Goal: Task Accomplishment & Management: Complete application form

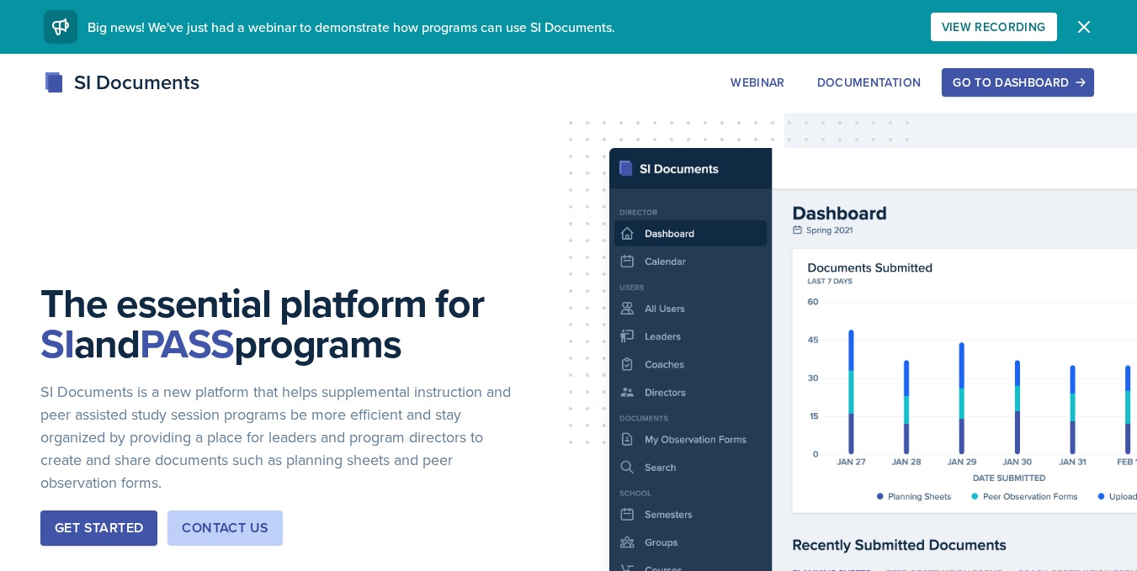
click at [968, 77] on div "Go to Dashboard" at bounding box center [1017, 82] width 130 height 13
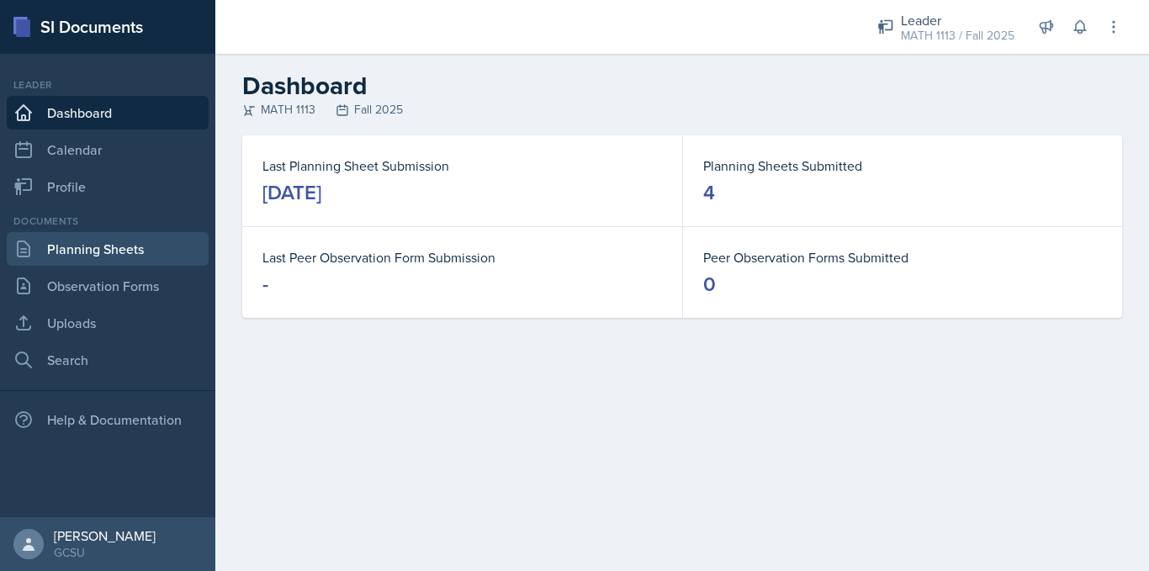
click at [125, 261] on link "Planning Sheets" at bounding box center [108, 249] width 202 height 34
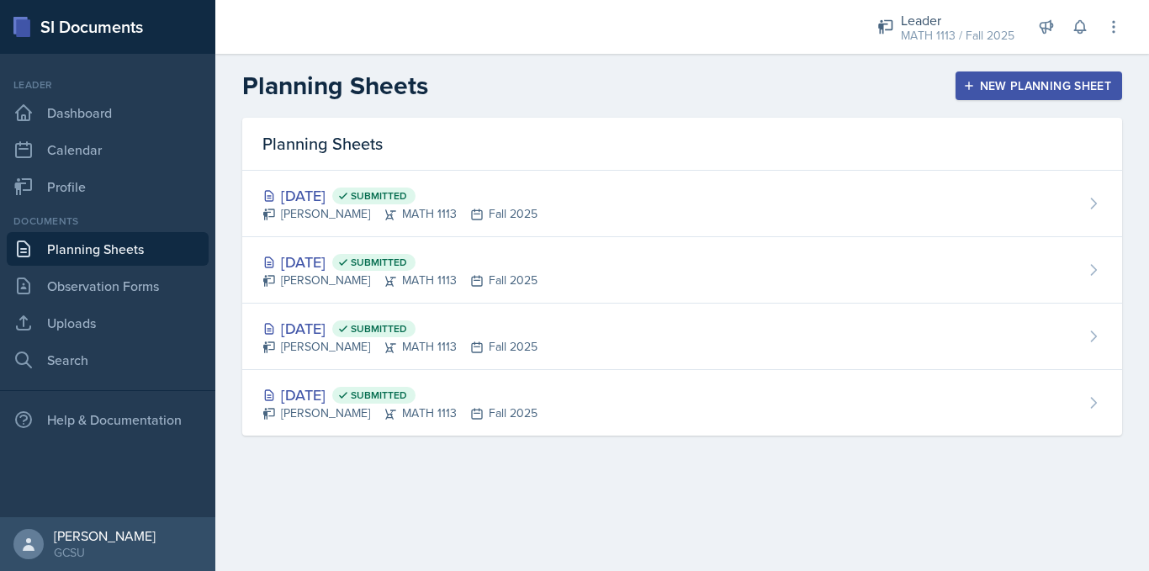
click at [1012, 93] on div "New Planning Sheet" at bounding box center [1039, 85] width 145 height 13
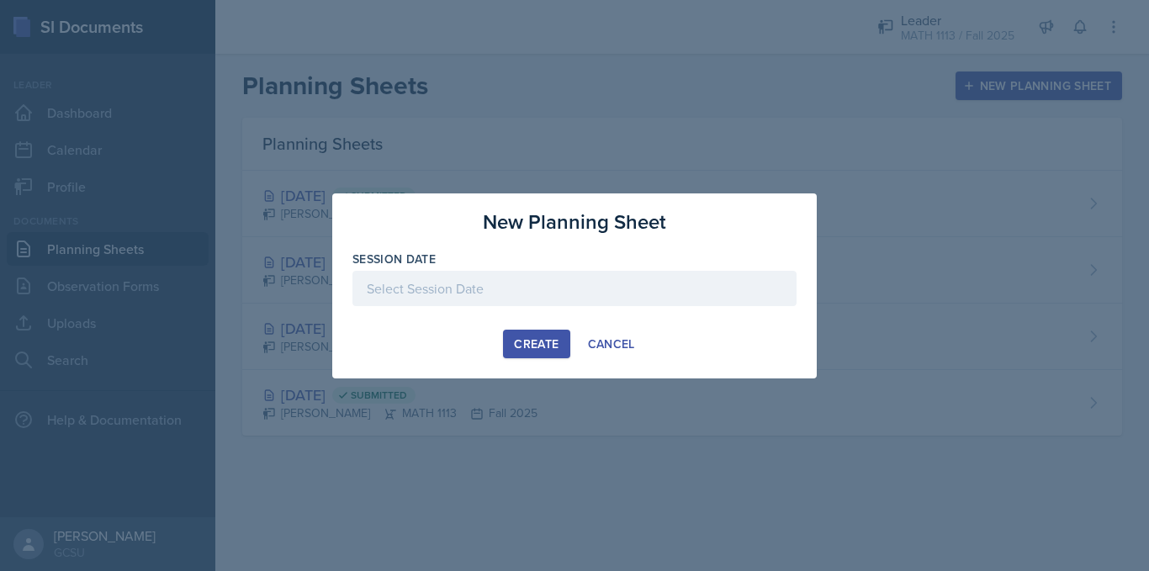
click at [620, 278] on div at bounding box center [575, 288] width 444 height 35
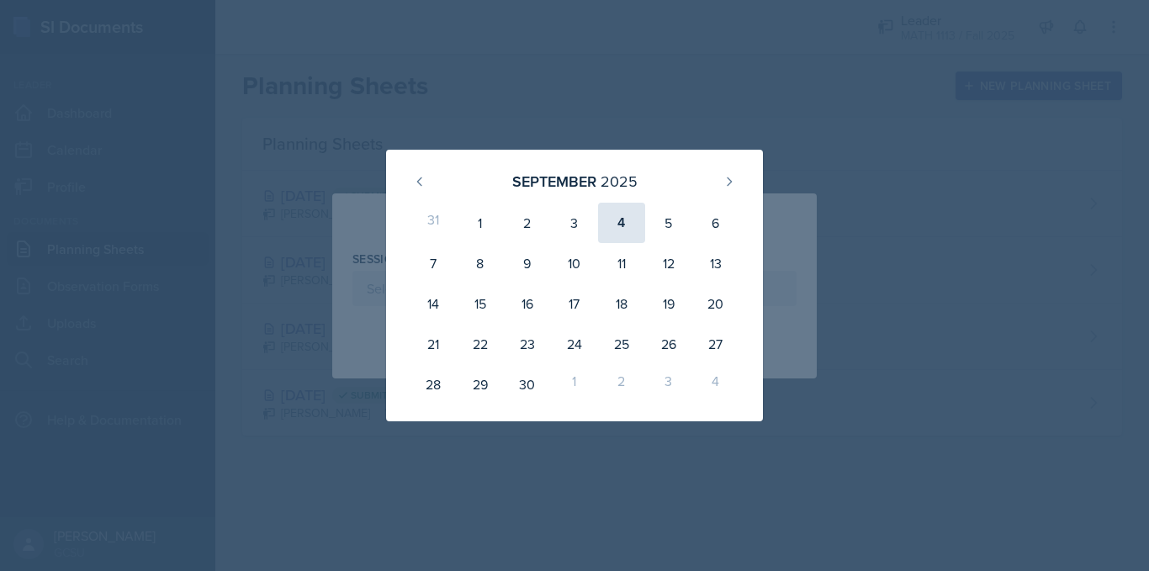
click at [620, 230] on div "4" at bounding box center [621, 223] width 47 height 40
type input "[DATE]"
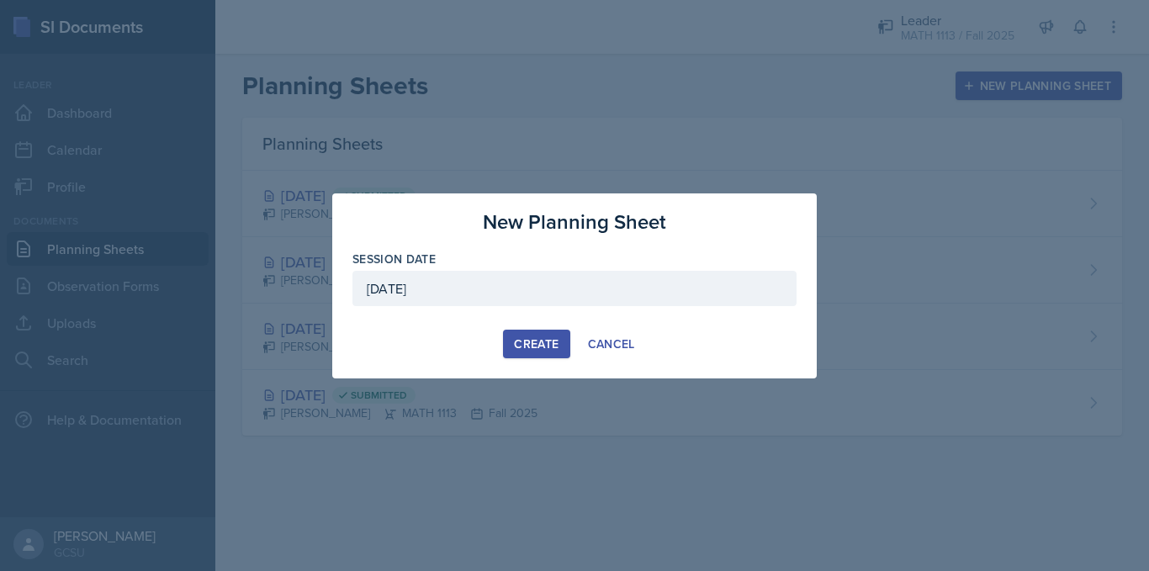
click at [536, 338] on div "Create" at bounding box center [536, 343] width 45 height 13
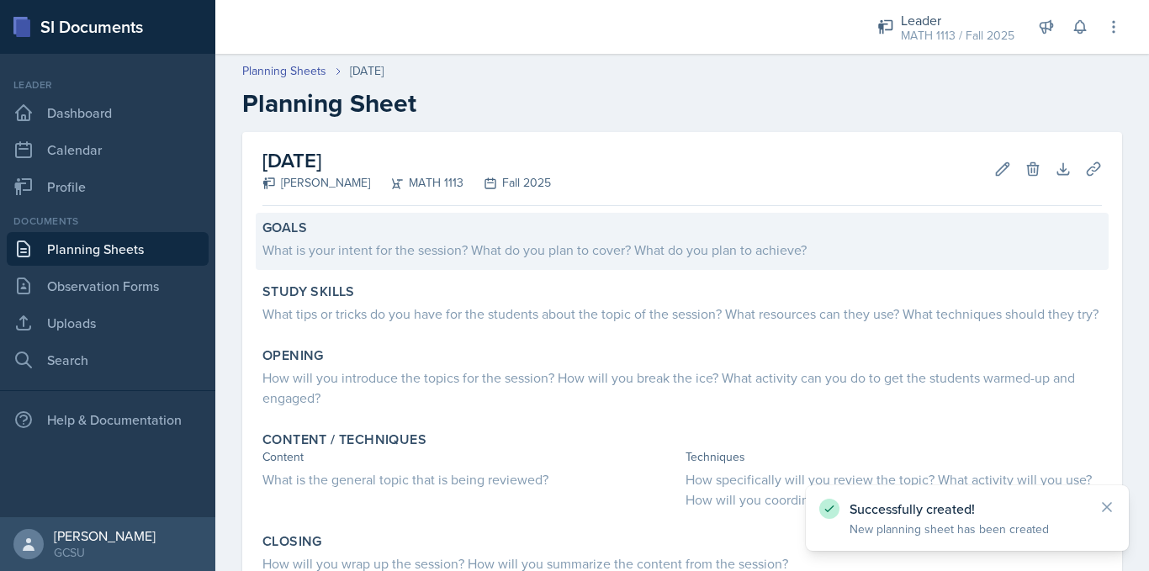
click at [362, 241] on div "What is your intent for the session? What do you plan to cover? What do you pla…" at bounding box center [683, 250] width 840 height 20
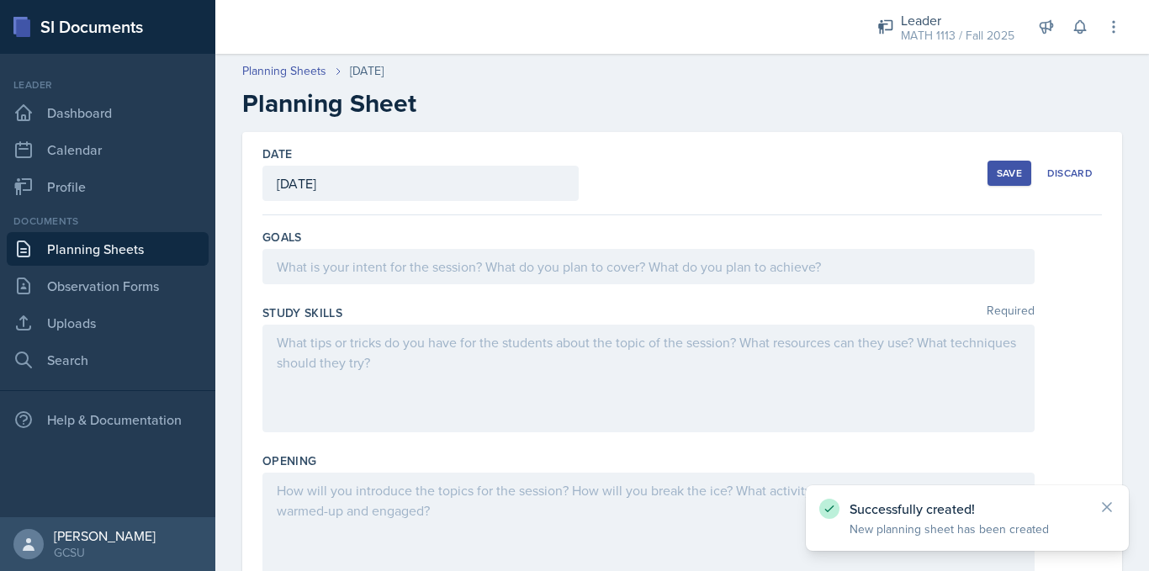
click at [374, 263] on div at bounding box center [649, 266] width 772 height 35
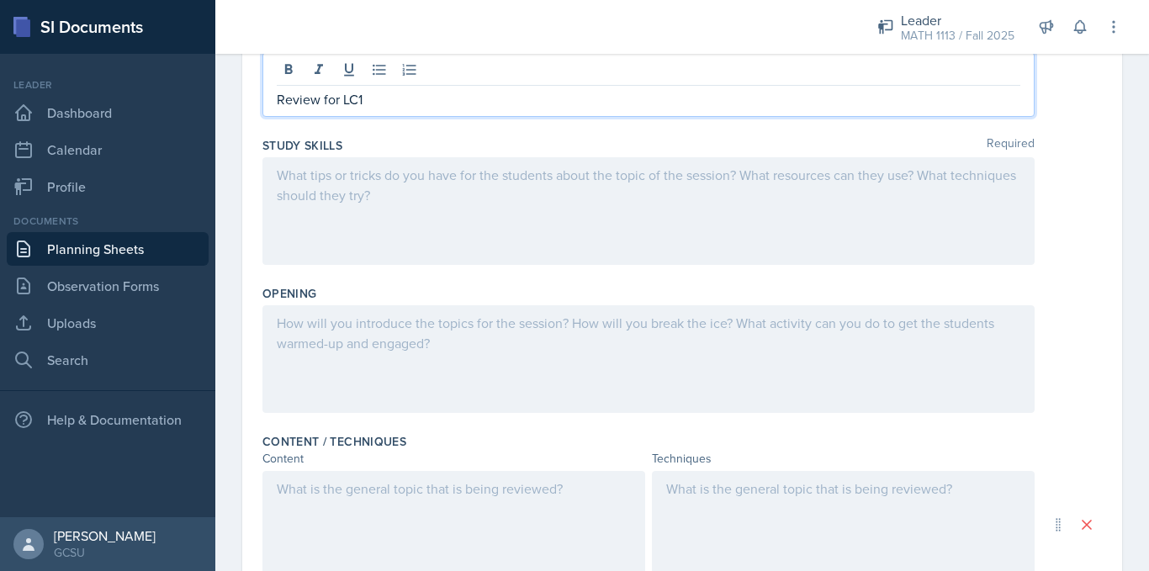
click at [375, 245] on div at bounding box center [649, 211] width 772 height 108
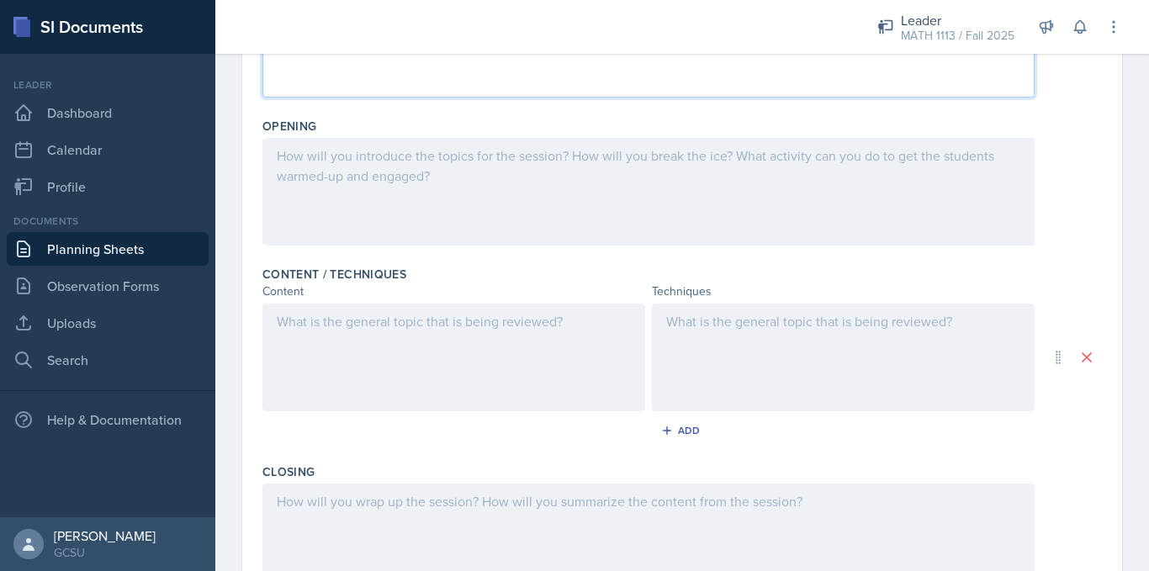
click at [369, 215] on div at bounding box center [649, 192] width 772 height 108
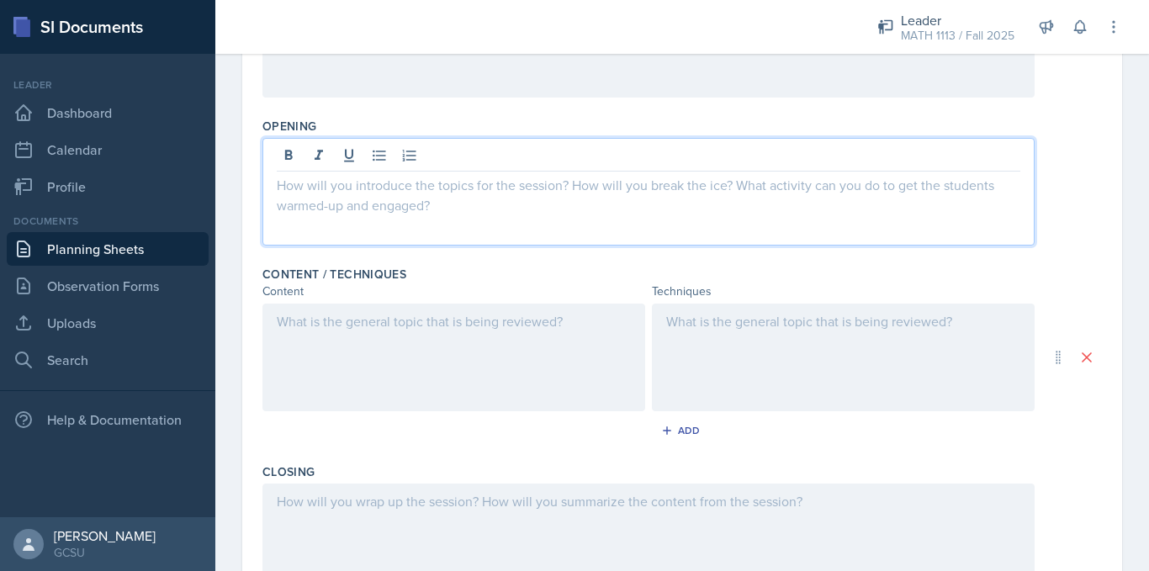
scroll to position [364, 0]
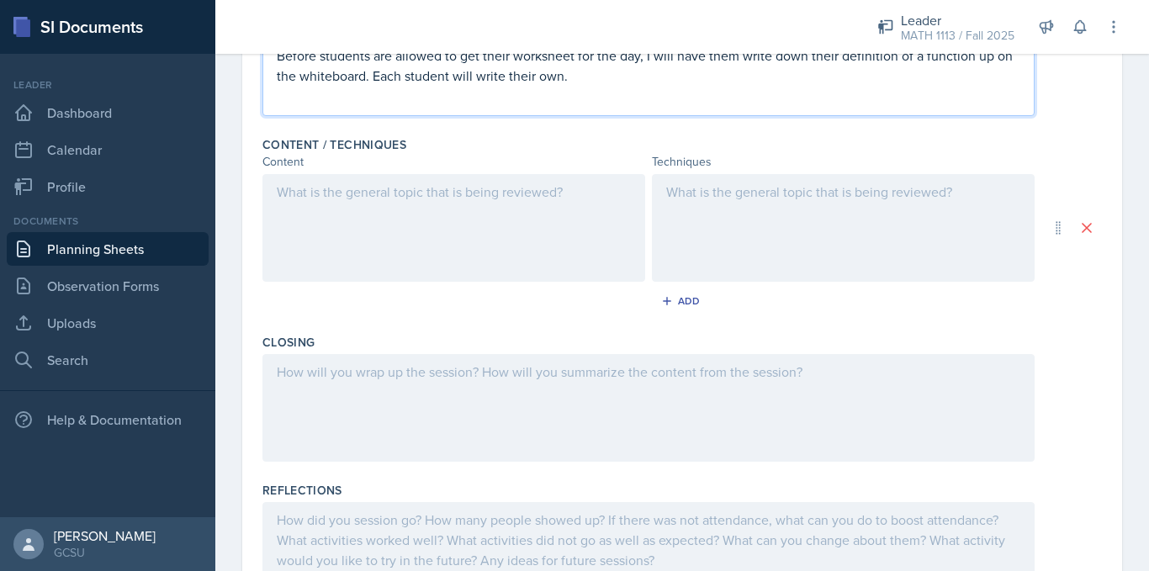
click at [369, 215] on div at bounding box center [454, 228] width 383 height 108
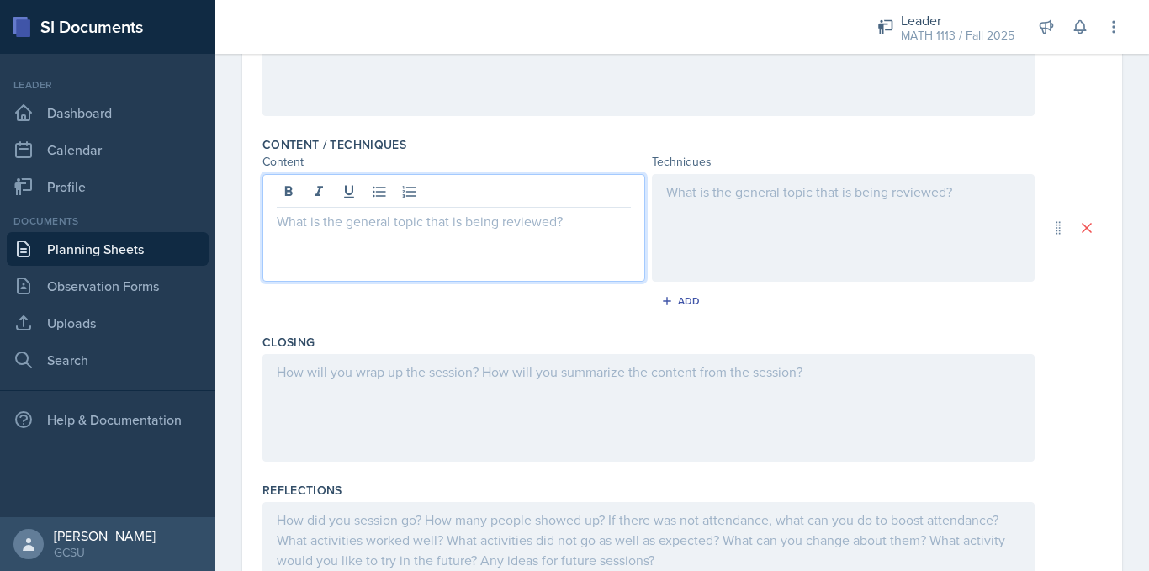
scroll to position [0, 0]
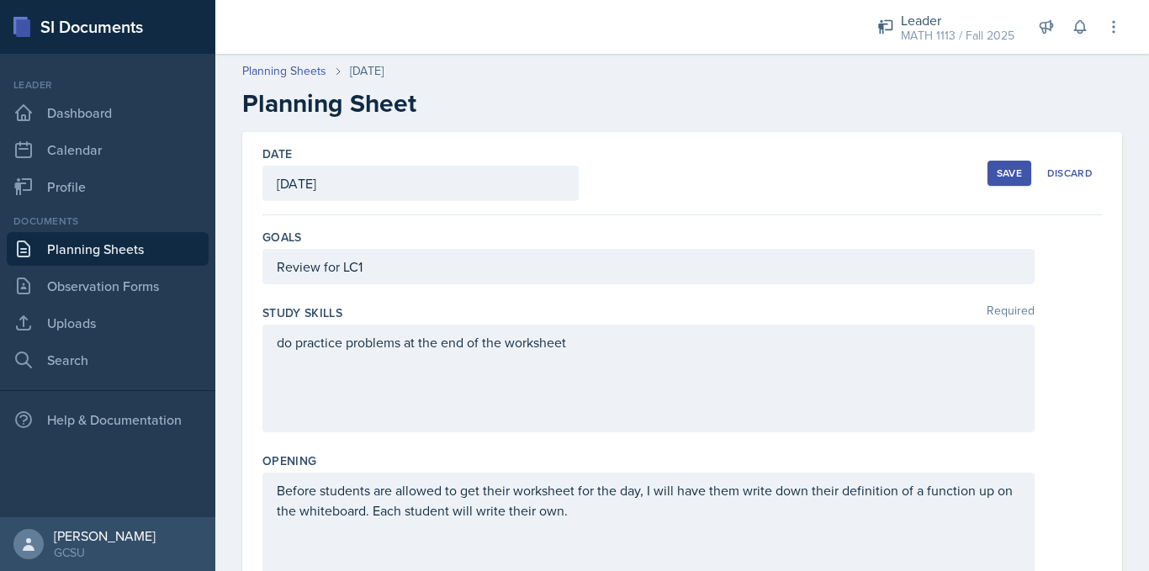
click at [1003, 168] on div "Save" at bounding box center [1009, 173] width 25 height 13
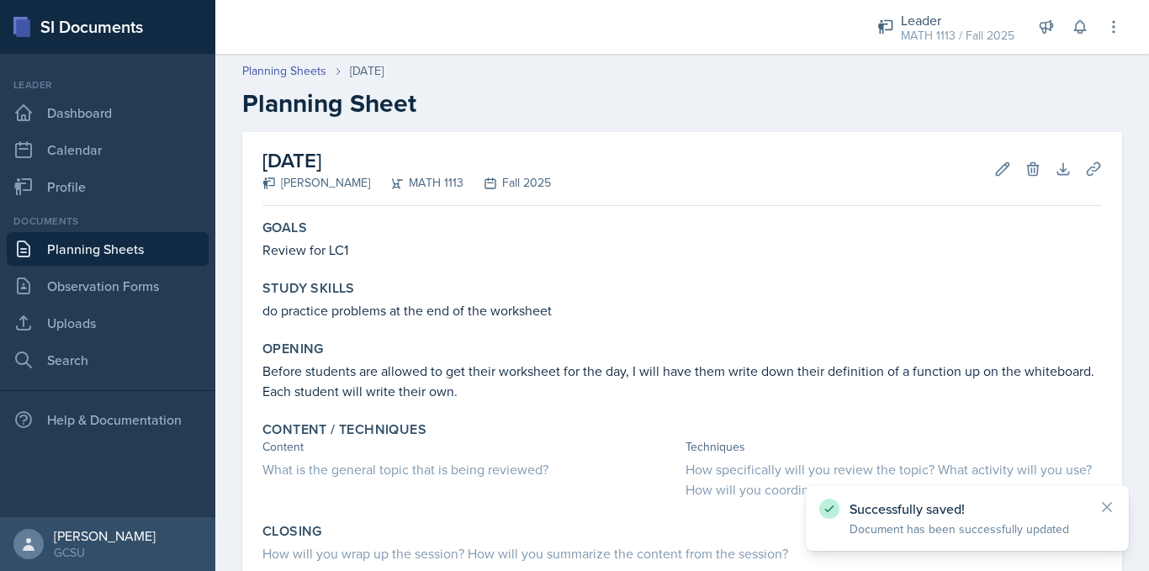
click at [101, 249] on link "Planning Sheets" at bounding box center [108, 249] width 202 height 34
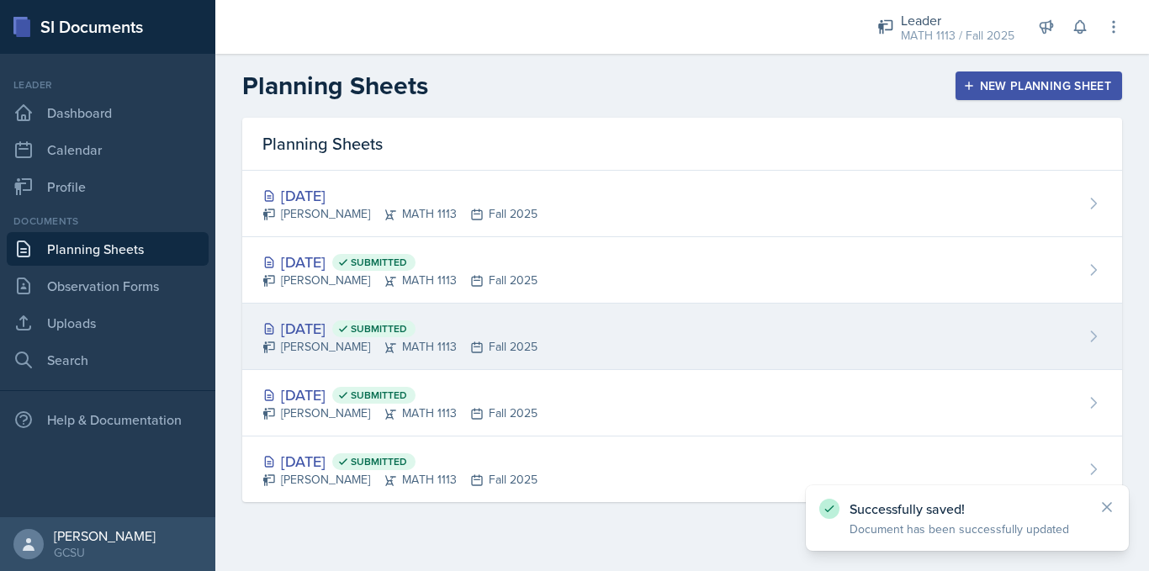
click at [302, 332] on div "[DATE] Submitted" at bounding box center [400, 328] width 275 height 23
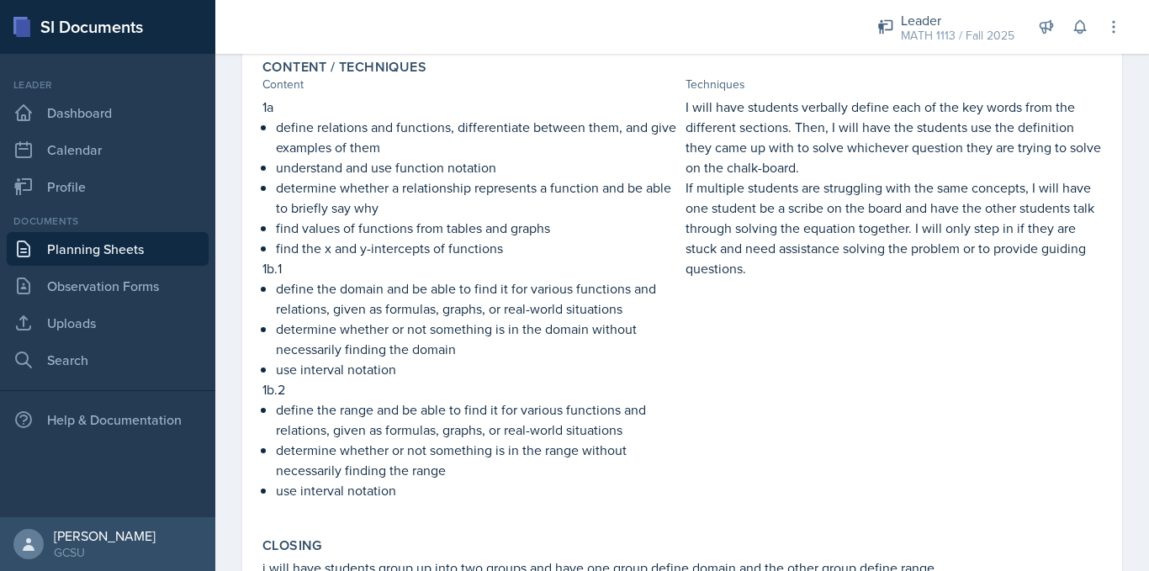
scroll to position [429, 0]
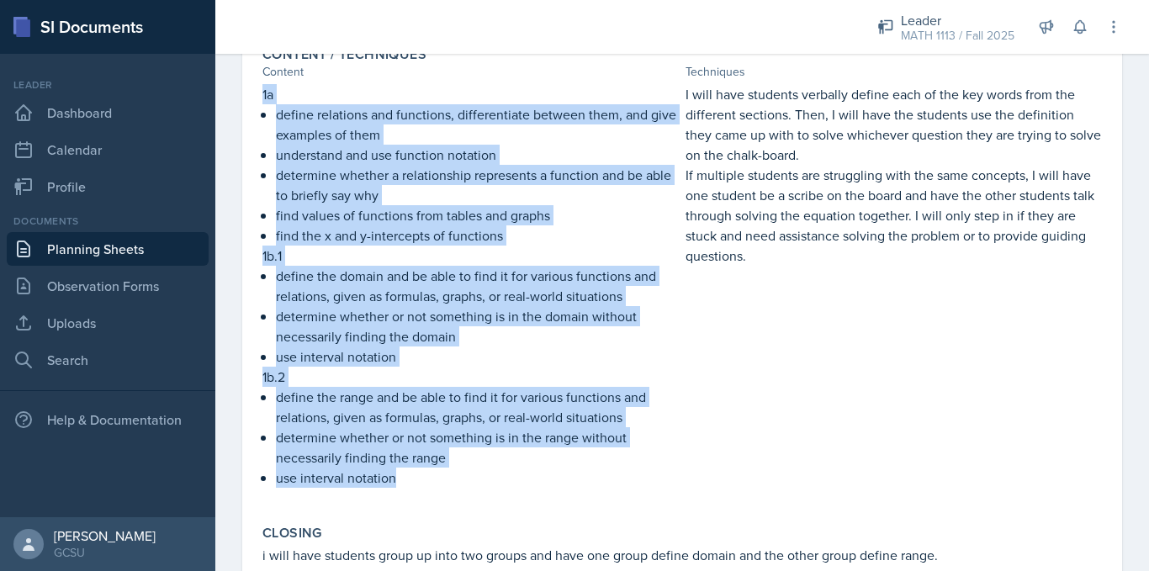
drag, startPoint x: 261, startPoint y: 94, endPoint x: 430, endPoint y: 481, distance: 422.4
click at [430, 481] on div "Content / Techniques Content Techniques 1a define relations and functions, diff…" at bounding box center [682, 276] width 853 height 472
copy div "1a define relations and functions, differentiate between them, and give example…"
click at [93, 251] on link "Planning Sheets" at bounding box center [108, 249] width 202 height 34
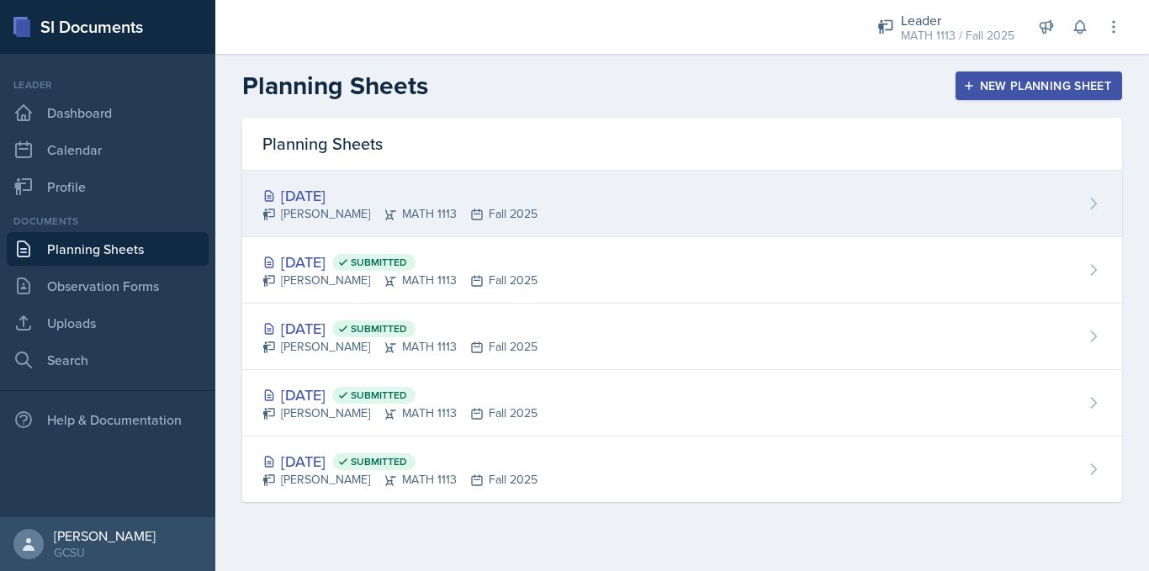
click at [384, 209] on icon at bounding box center [390, 214] width 13 height 13
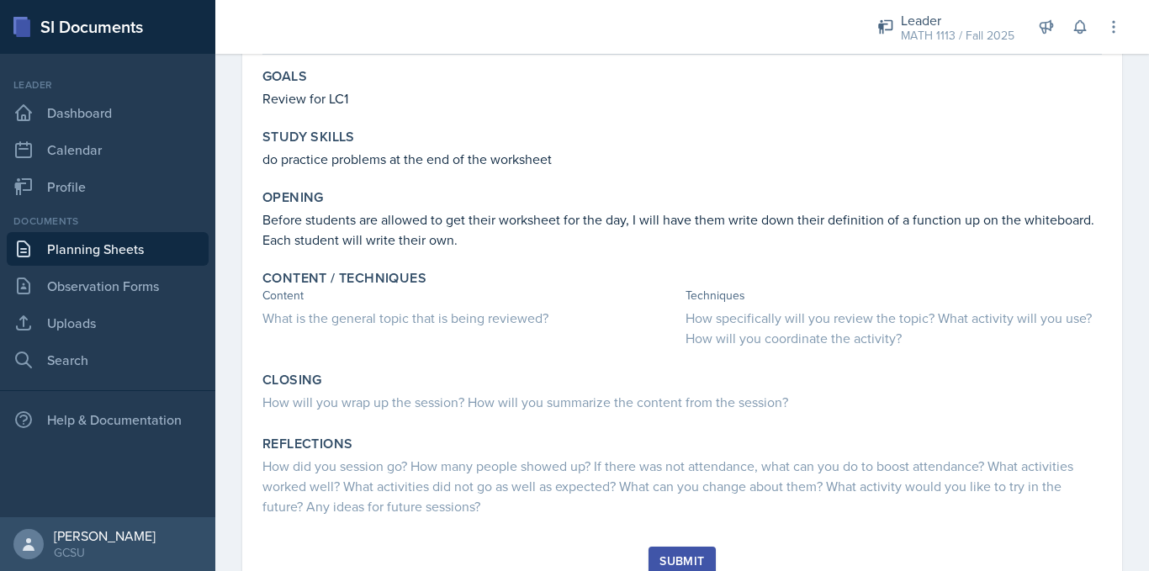
scroll to position [216, 0]
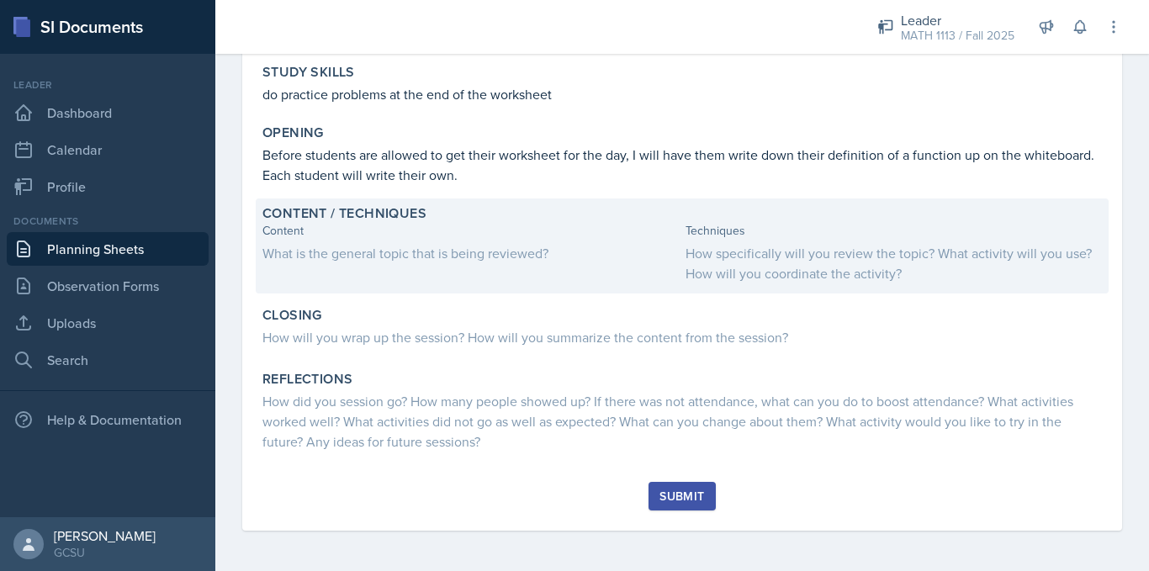
click at [349, 255] on div "What is the general topic that is being reviewed?" at bounding box center [471, 253] width 416 height 20
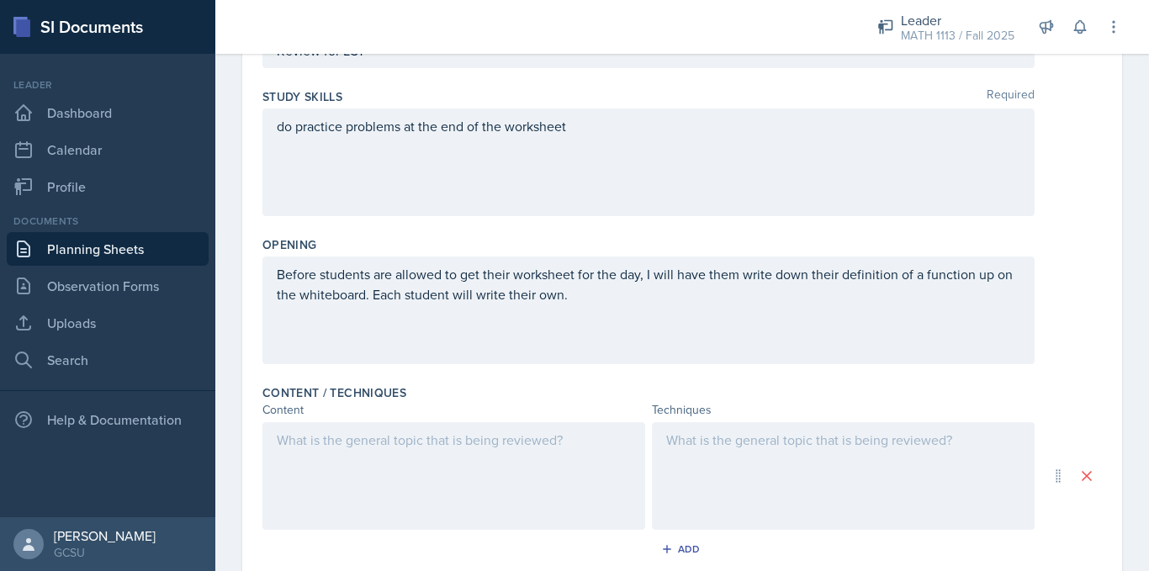
click at [349, 441] on div at bounding box center [454, 476] width 383 height 108
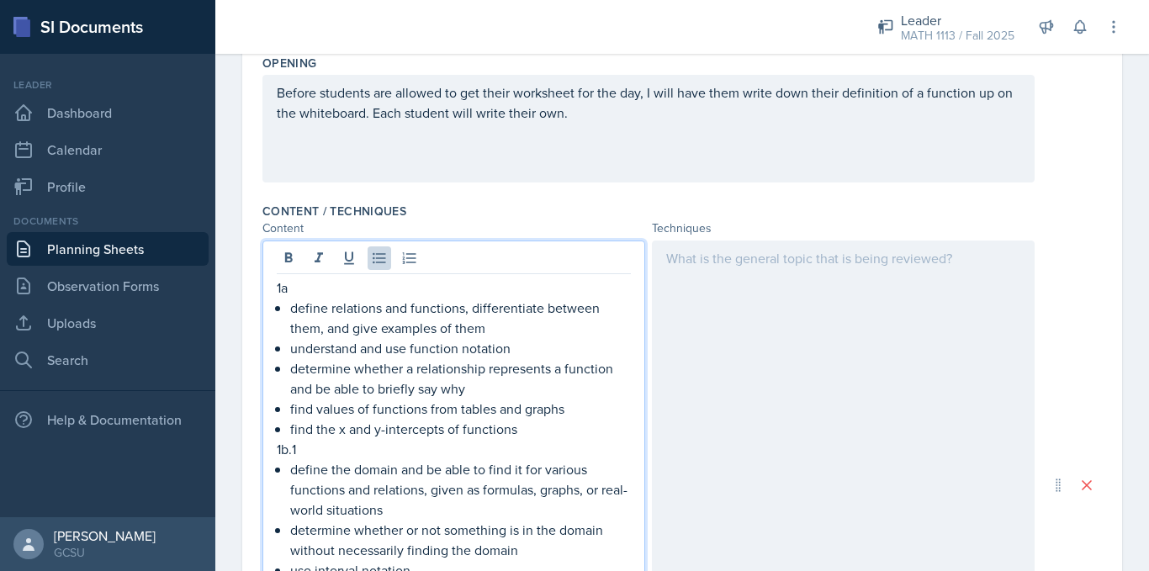
scroll to position [0, 0]
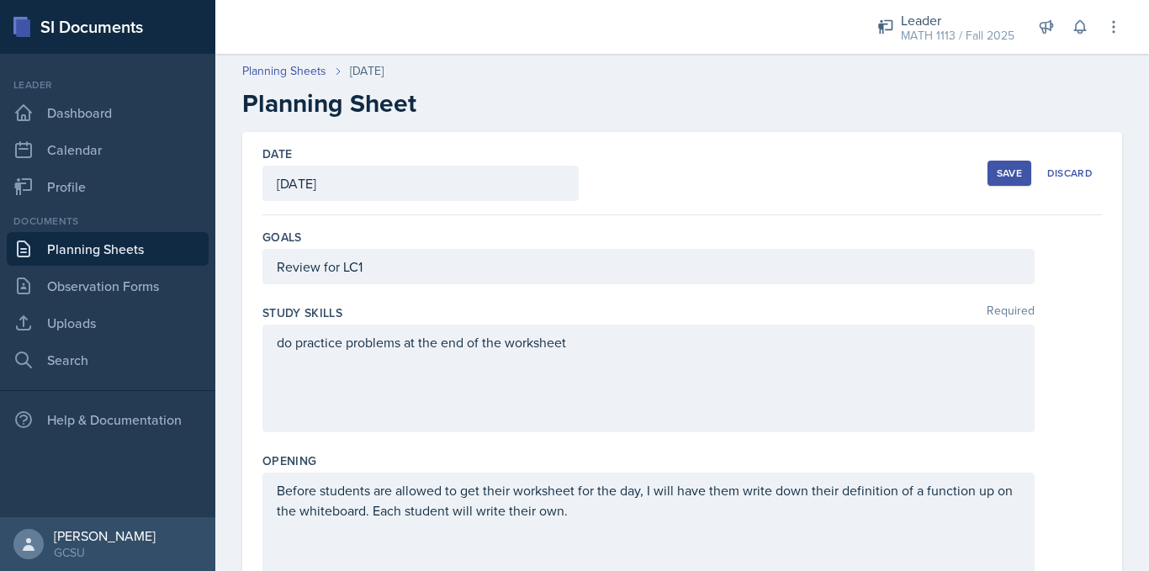
click at [988, 179] on button "Save" at bounding box center [1010, 173] width 44 height 25
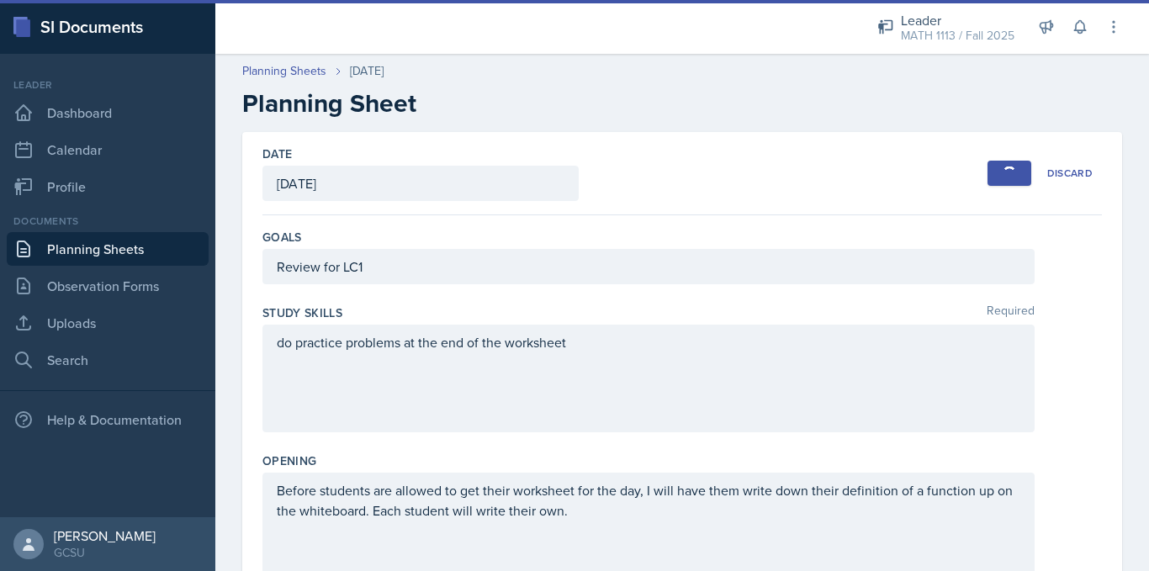
click at [80, 251] on link "Planning Sheets" at bounding box center [108, 249] width 202 height 34
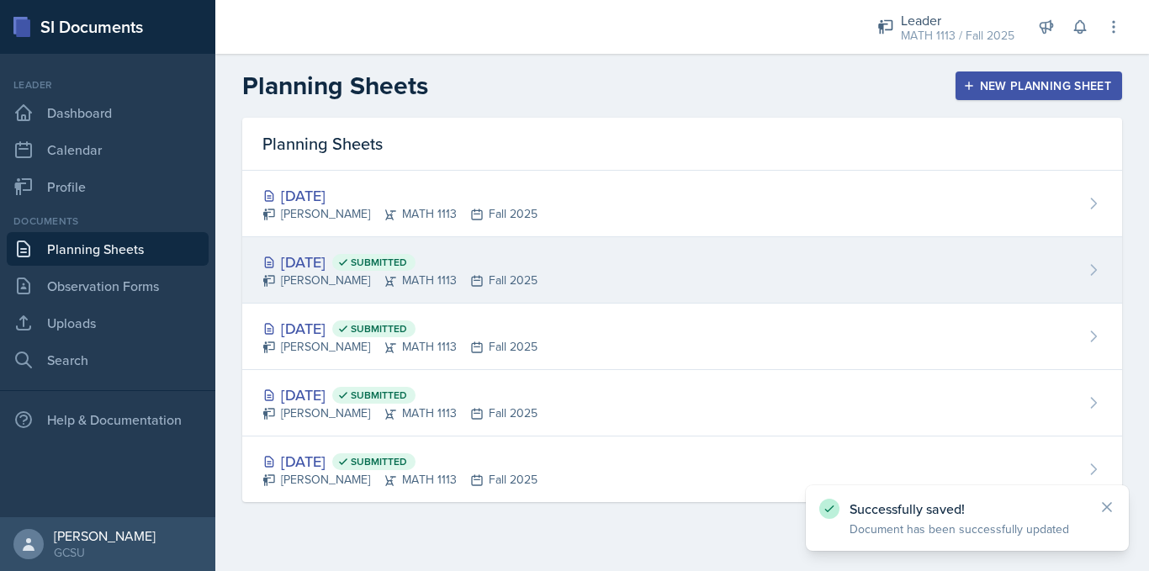
click at [357, 263] on div "[DATE] Submitted" at bounding box center [400, 262] width 275 height 23
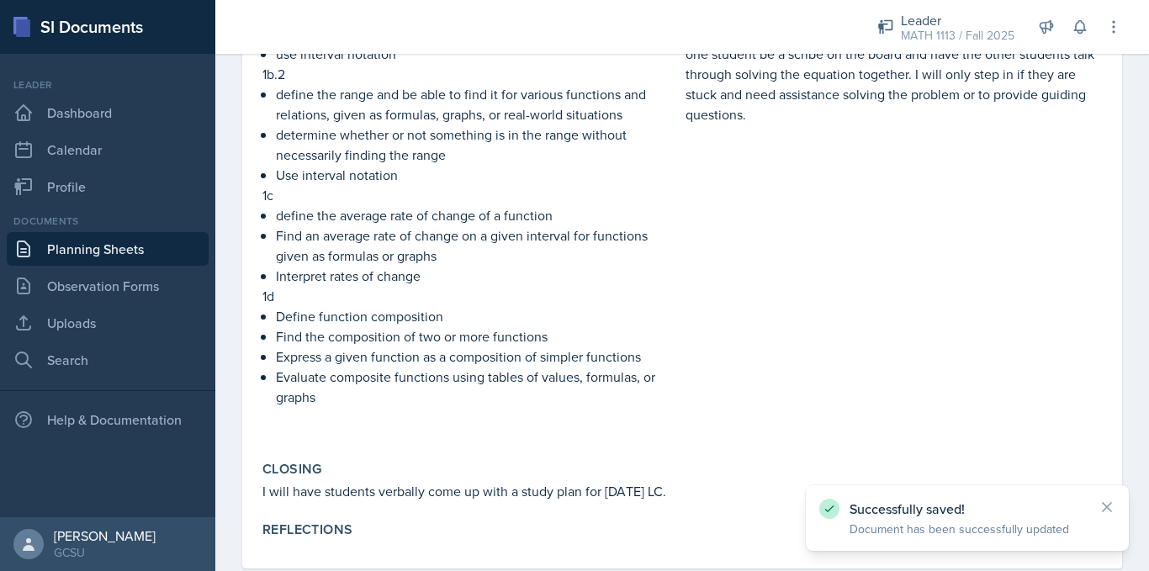
scroll to position [538, 0]
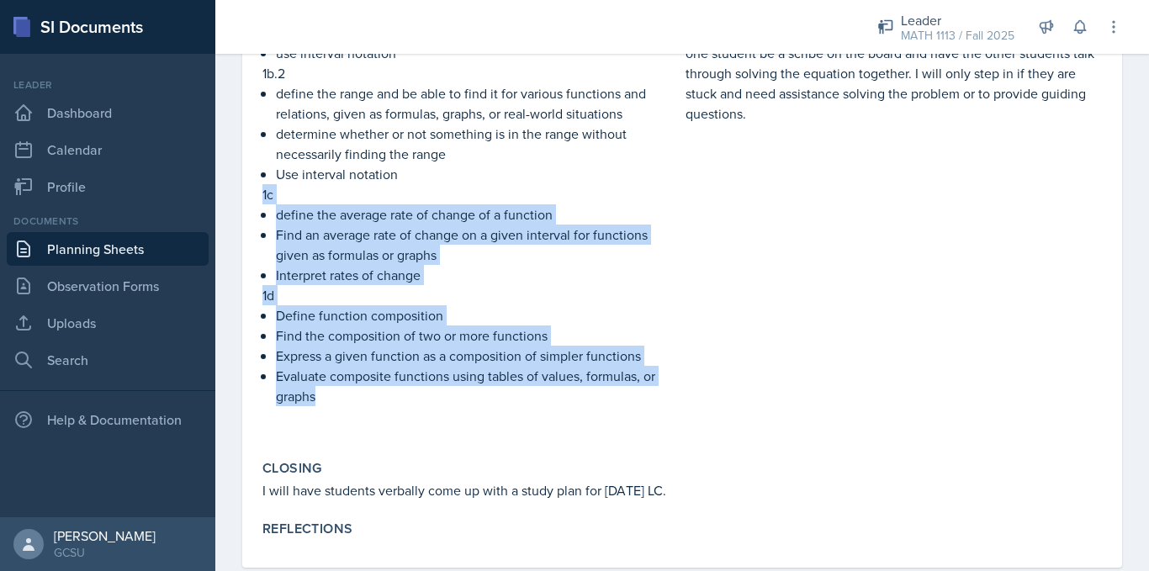
drag, startPoint x: 258, startPoint y: 194, endPoint x: 379, endPoint y: 418, distance: 254.8
click at [379, 418] on div "Content / Techniques Content Techniques 1b.1 define the domain and be able to f…" at bounding box center [682, 171] width 853 height 549
copy div "1c define the average rate of change of a function Find an average rate of chan…"
click at [101, 249] on link "Planning Sheets" at bounding box center [108, 249] width 202 height 34
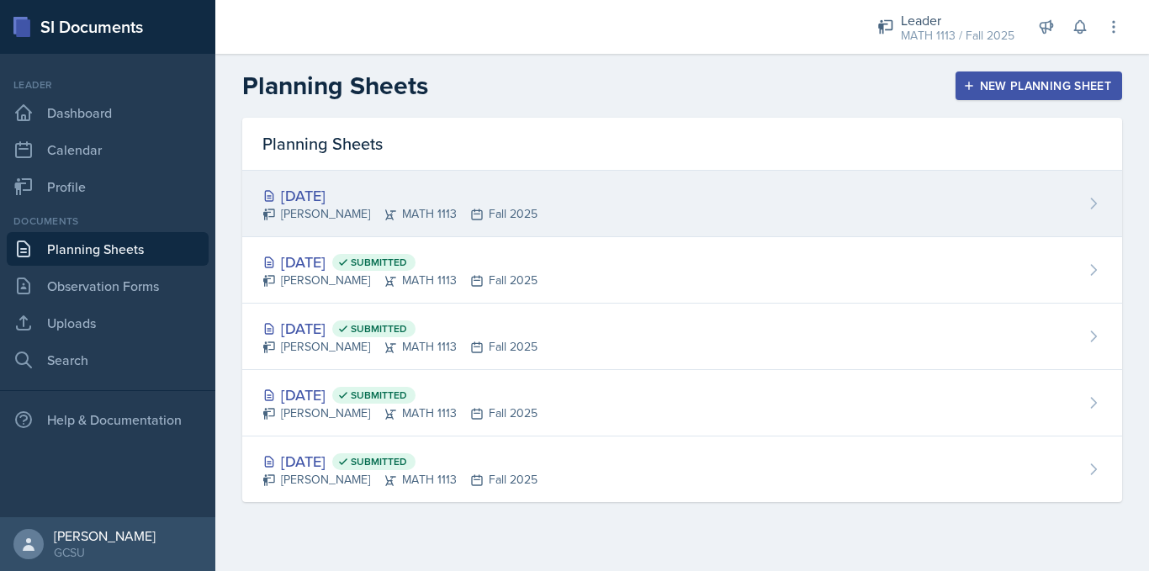
click at [326, 223] on div "[DATE] [PERSON_NAME] MATH 1113 Fall 2025" at bounding box center [682, 204] width 880 height 66
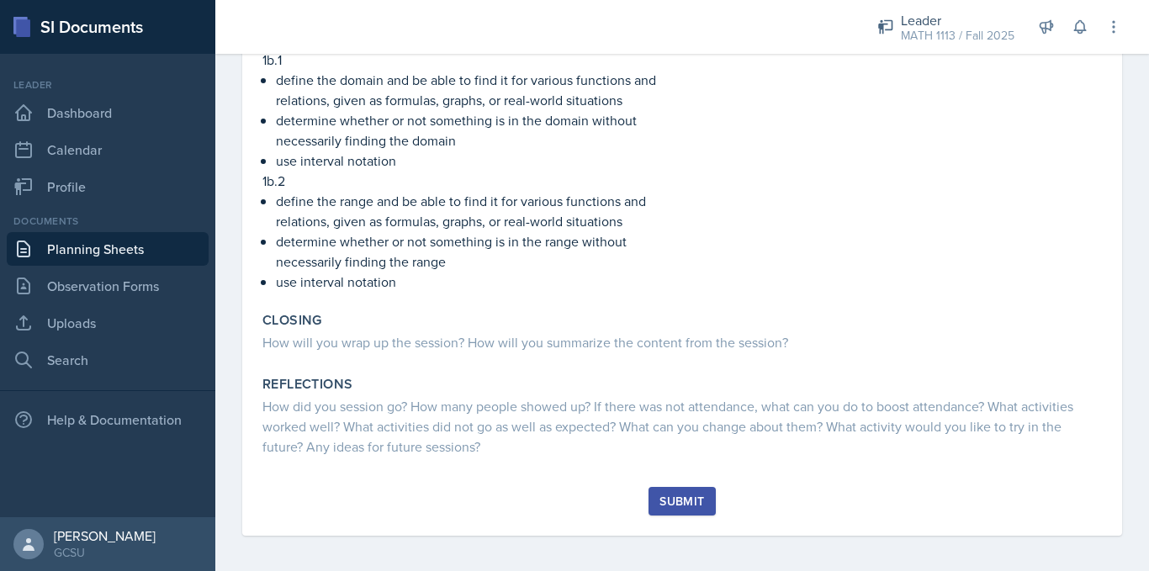
scroll to position [572, 0]
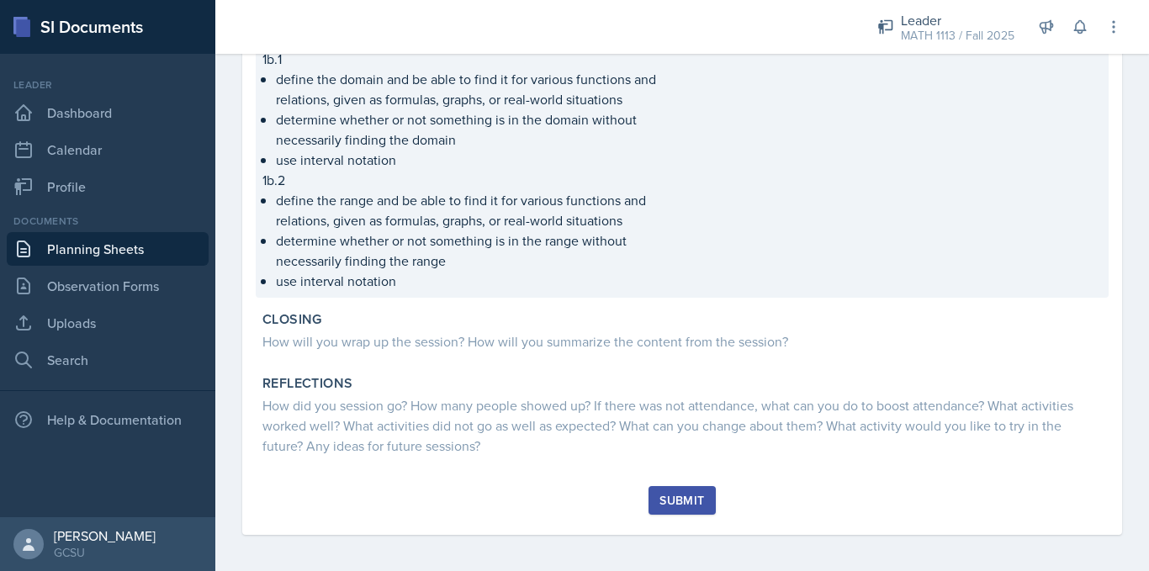
click at [408, 284] on p "use interval notation" at bounding box center [477, 281] width 403 height 20
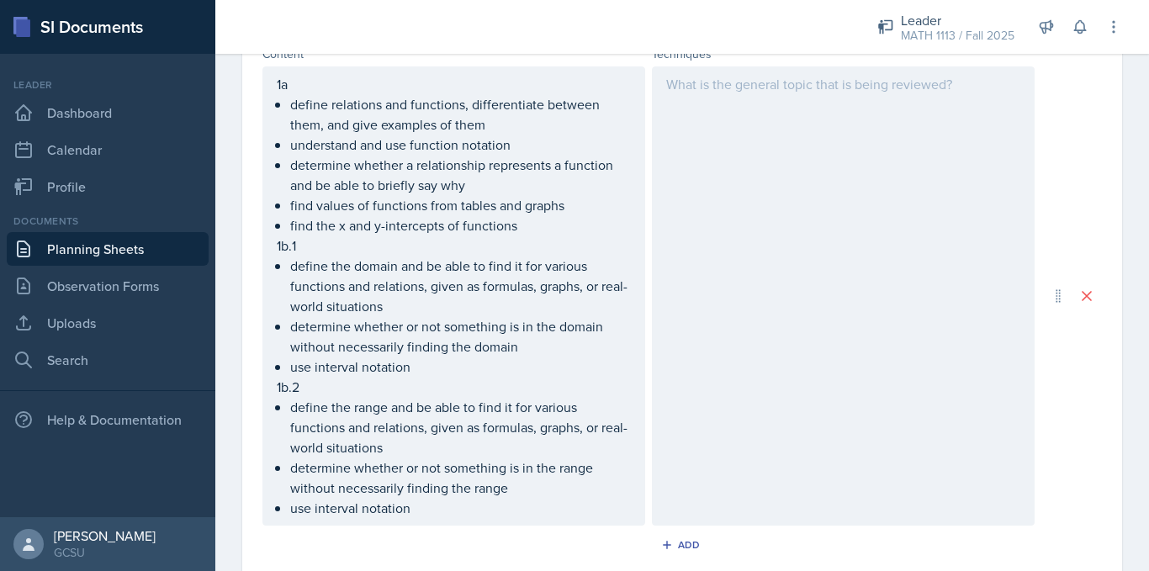
scroll to position [570, 0]
click at [426, 511] on ul "define the range and be able to find it for various functions and relations, gi…" at bounding box center [460, 459] width 341 height 121
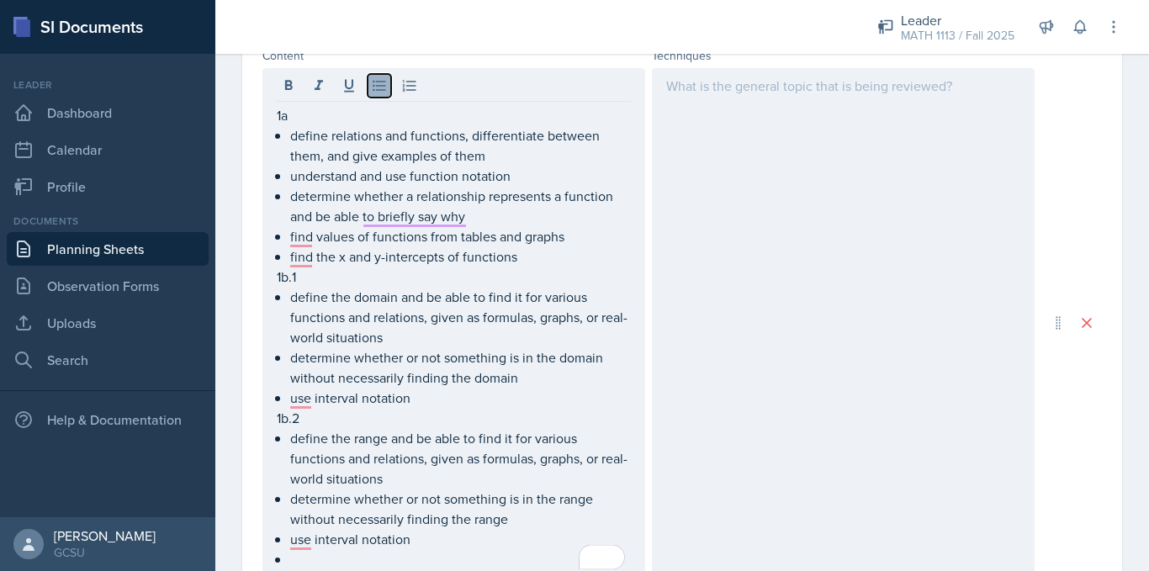
click at [381, 84] on icon at bounding box center [379, 85] width 17 height 17
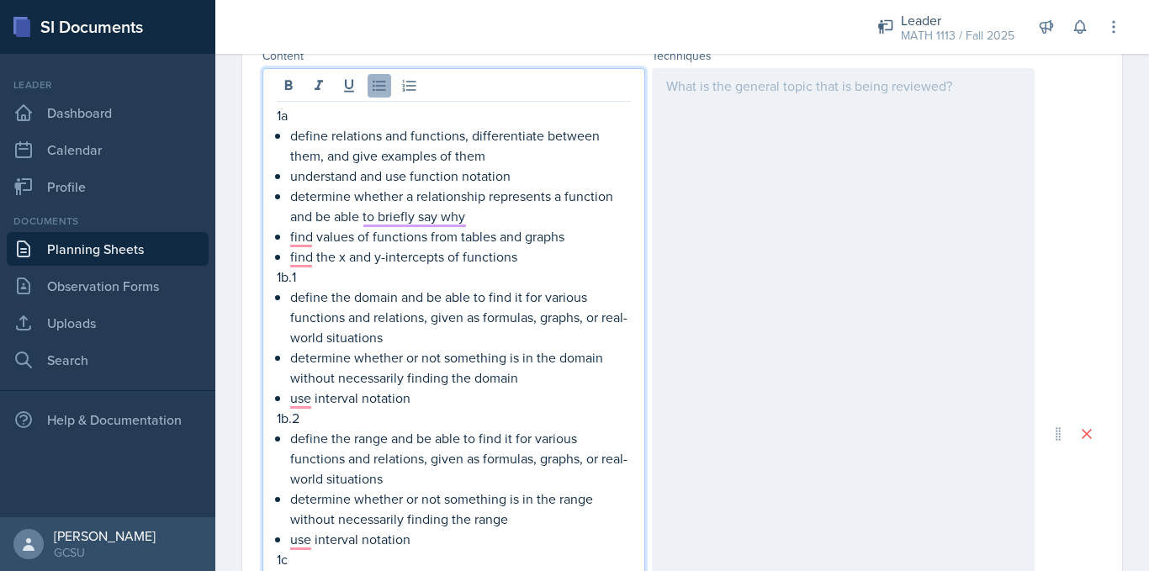
scroll to position [794, 0]
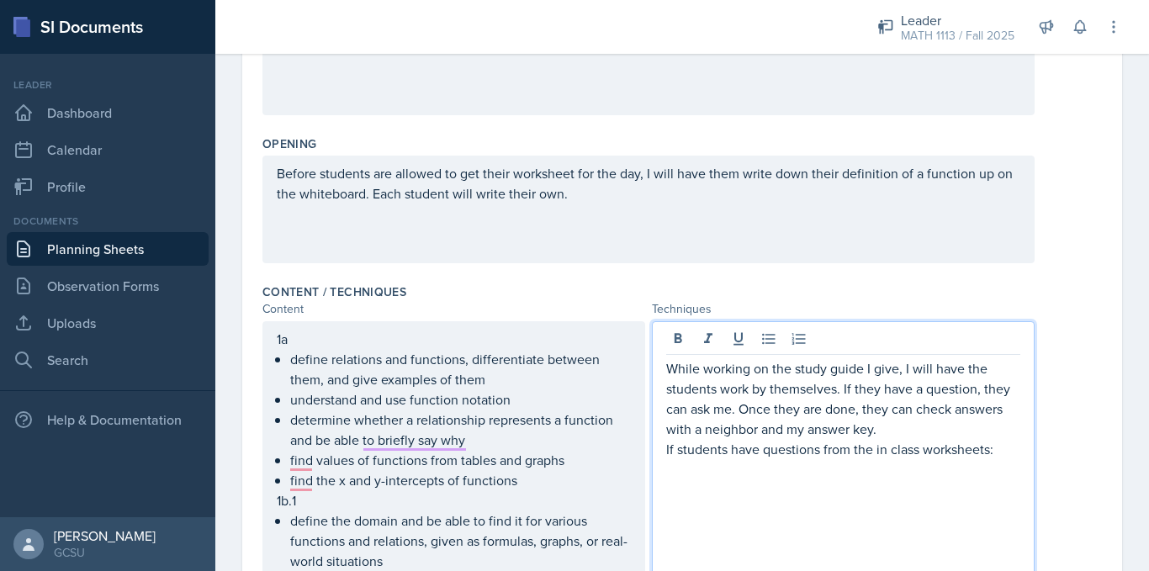
scroll to position [0, 0]
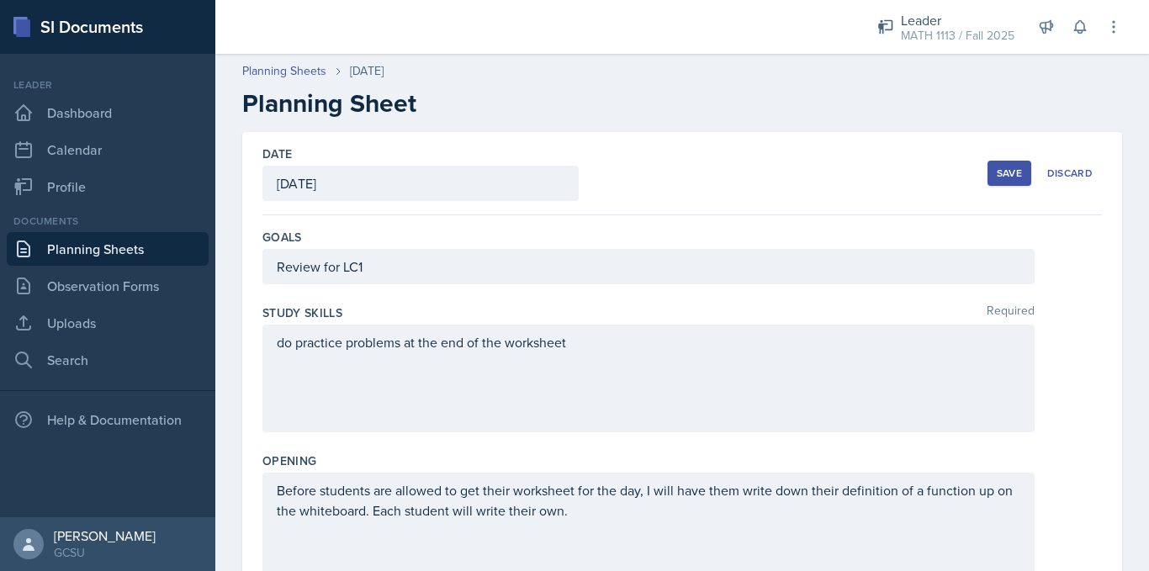
click at [1002, 167] on div "Save" at bounding box center [1009, 173] width 25 height 13
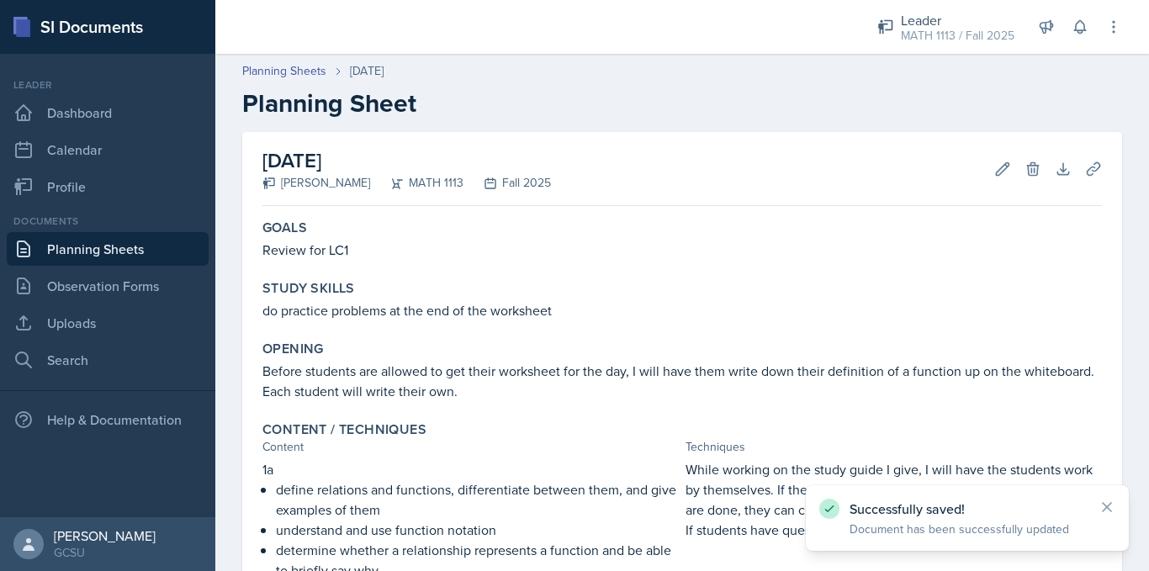
click at [118, 252] on link "Planning Sheets" at bounding box center [108, 249] width 202 height 34
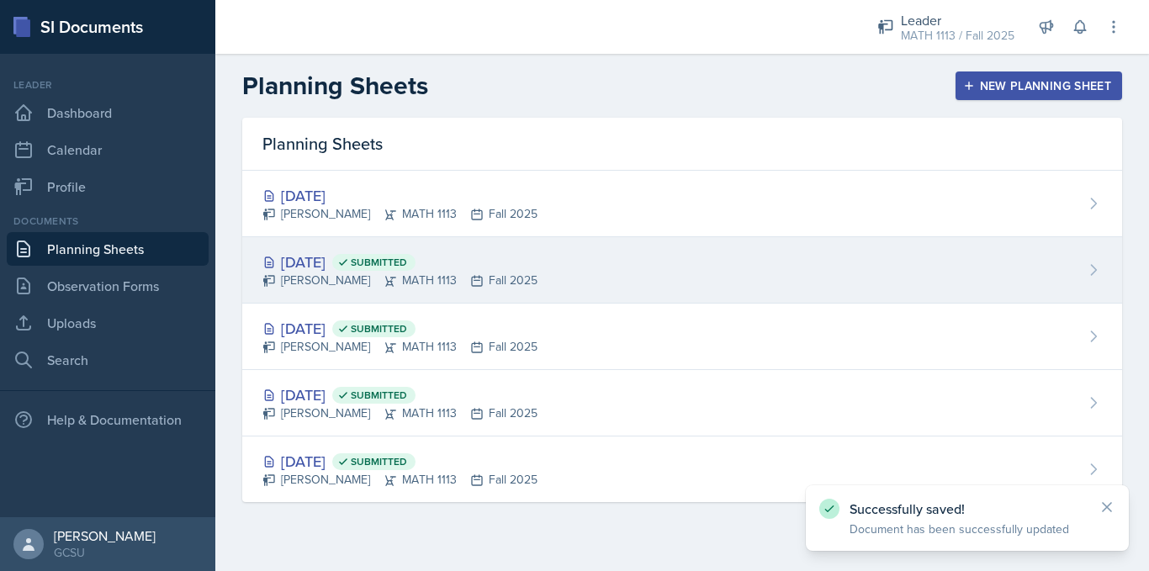
click at [352, 265] on div "[DATE] Submitted" at bounding box center [400, 262] width 275 height 23
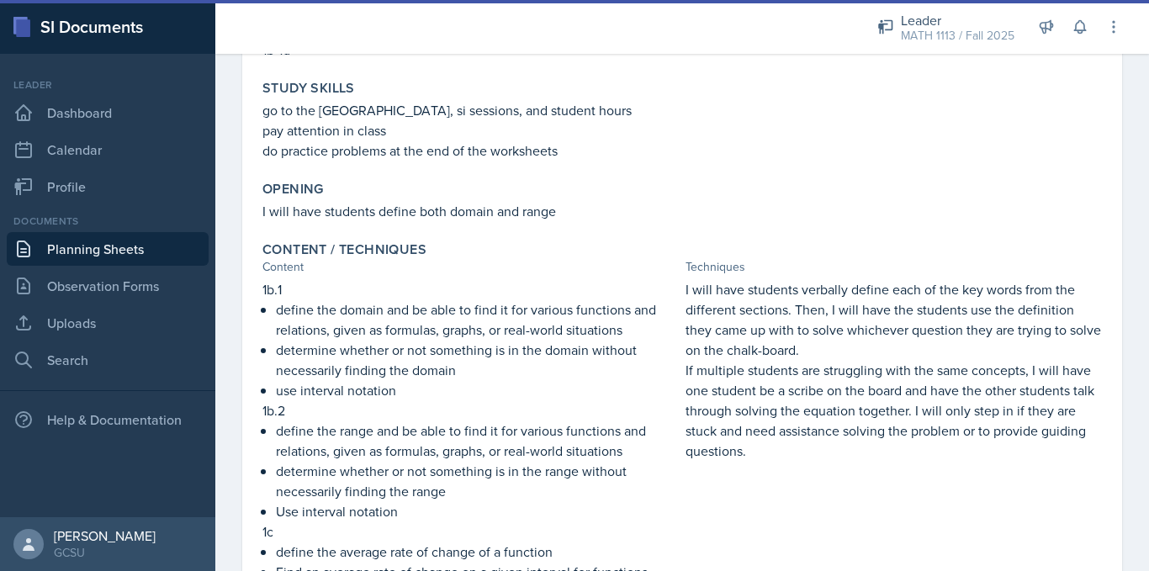
scroll to position [247, 0]
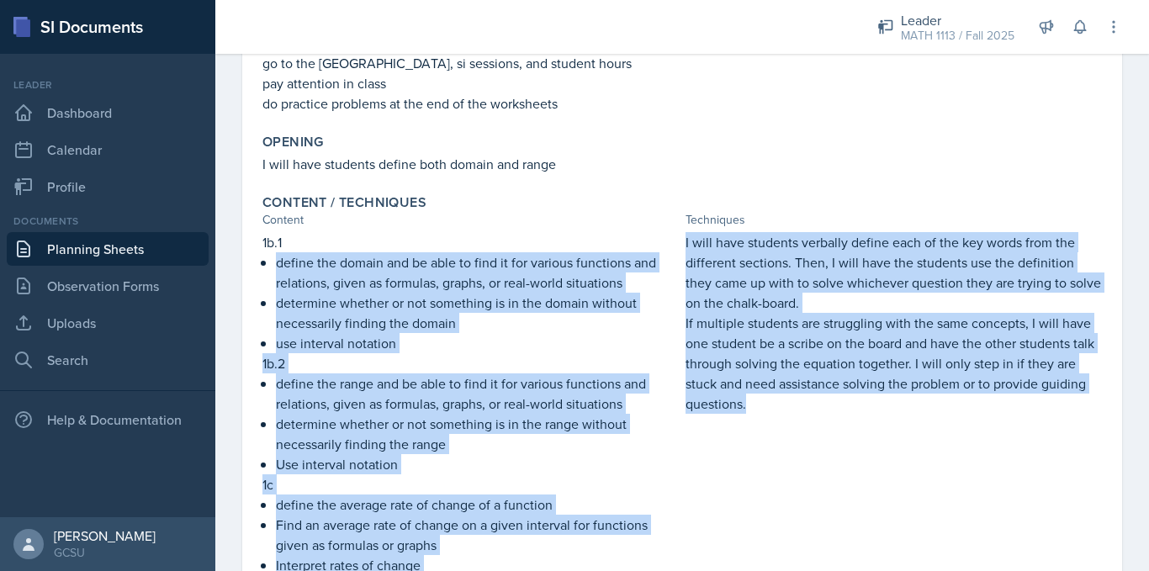
drag, startPoint x: 672, startPoint y: 236, endPoint x: 846, endPoint y: 443, distance: 270.0
click at [846, 443] on div "1b.1 define the domain and be able to find it for various functions and relatio…" at bounding box center [683, 481] width 840 height 498
click at [842, 441] on div "I will have students verbally define each of the key words from the different s…" at bounding box center [894, 481] width 416 height 498
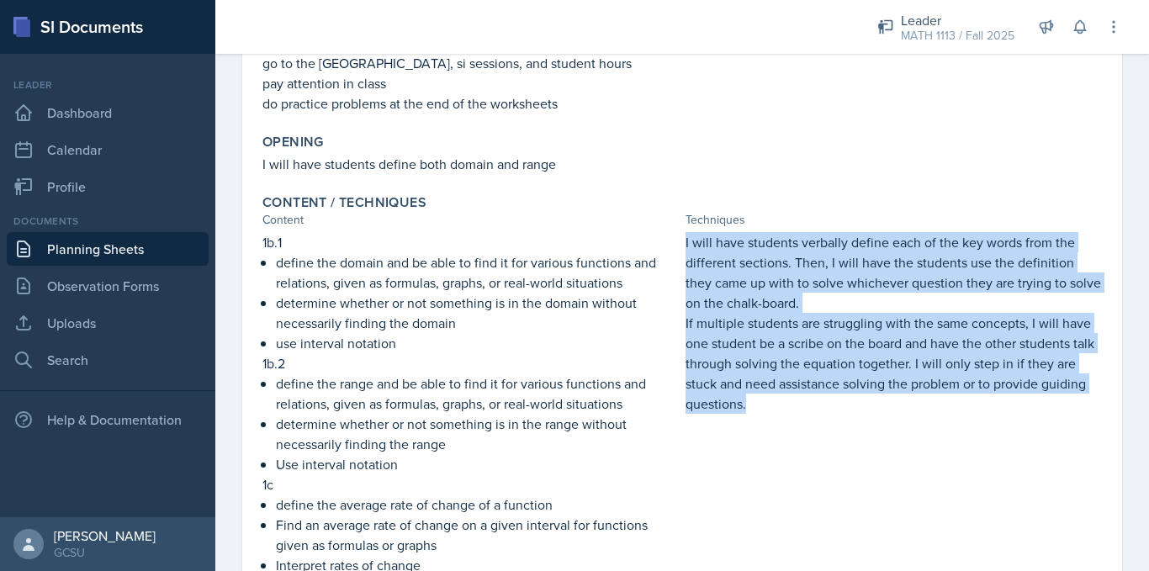
drag, startPoint x: 678, startPoint y: 241, endPoint x: 815, endPoint y: 402, distance: 211.9
click at [815, 402] on div "1b.1 define the domain and be able to find it for various functions and relatio…" at bounding box center [683, 481] width 840 height 498
copy div "I will have students verbally define each of the key words from the different s…"
click at [135, 243] on link "Planning Sheets" at bounding box center [108, 249] width 202 height 34
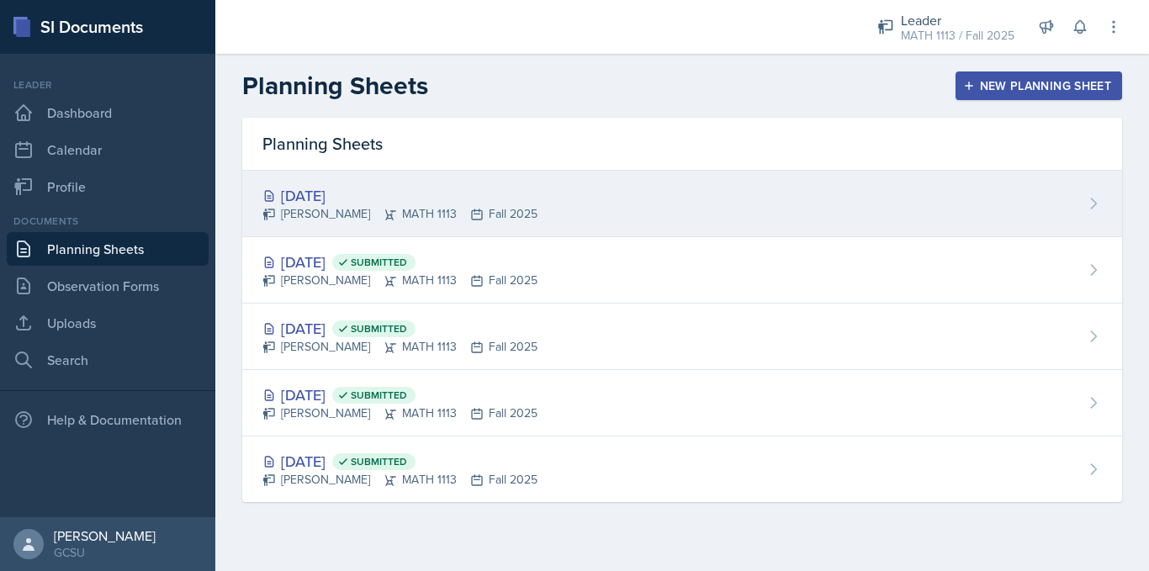
click at [498, 209] on div "[PERSON_NAME] MATH 1113 Fall 2025" at bounding box center [400, 214] width 275 height 18
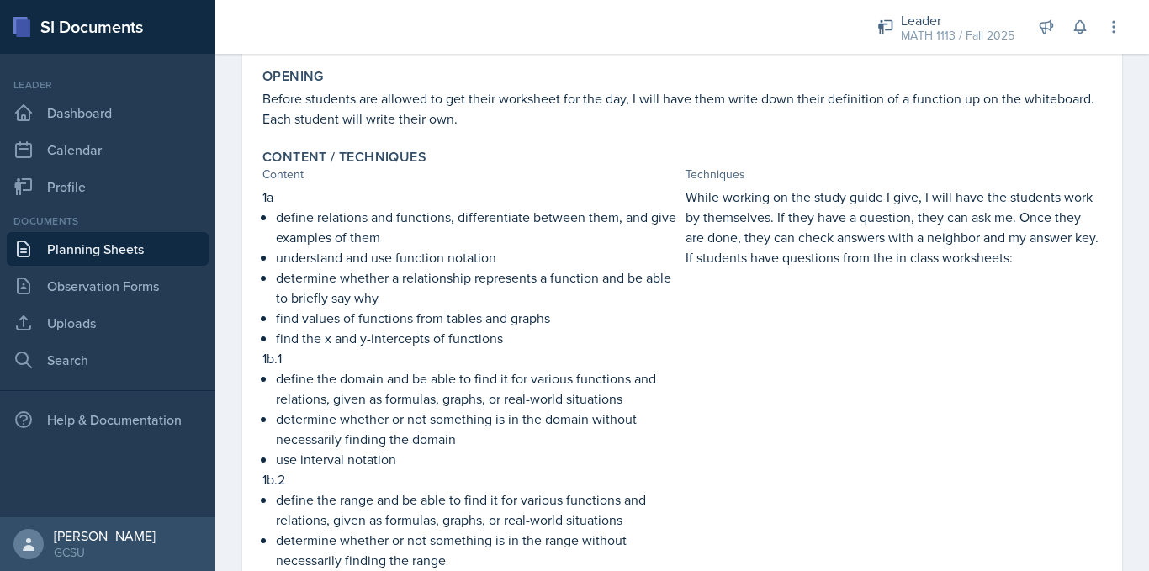
scroll to position [278, 0]
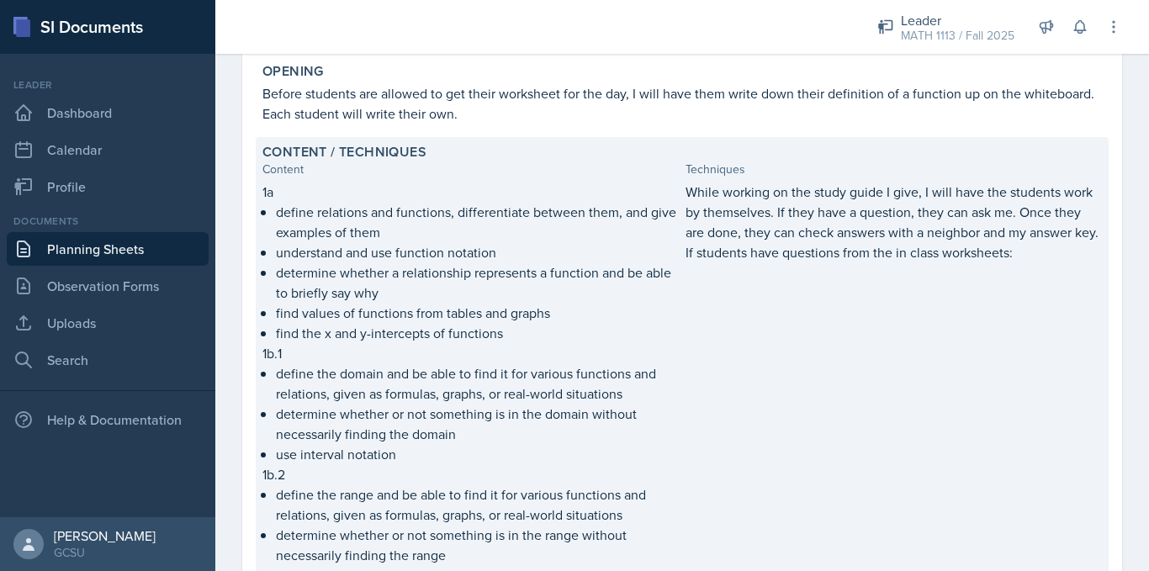
click at [1010, 263] on p "If students have questions from the in class worksheets:" at bounding box center [894, 252] width 416 height 20
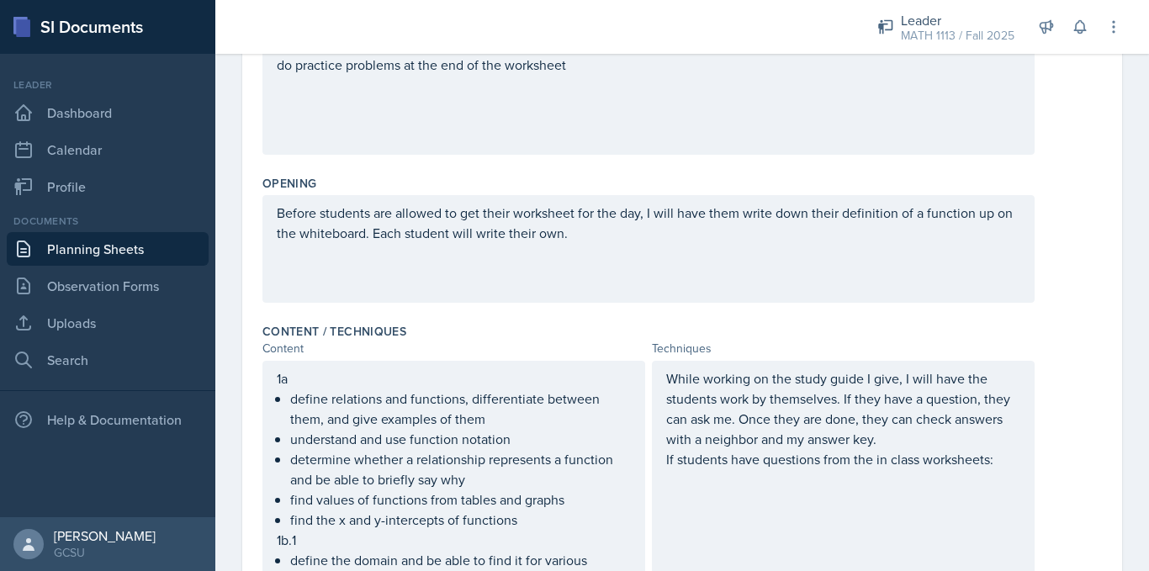
click at [991, 463] on div "While working on the study guide I give, I will have the students work by thems…" at bounding box center [843, 429] width 354 height 121
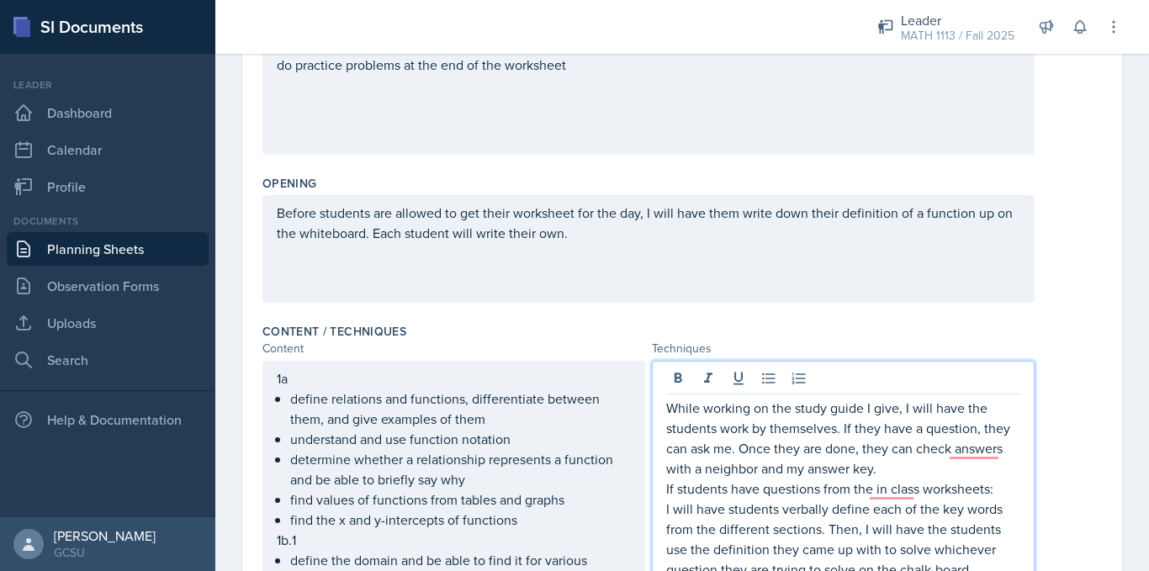
scroll to position [411, 0]
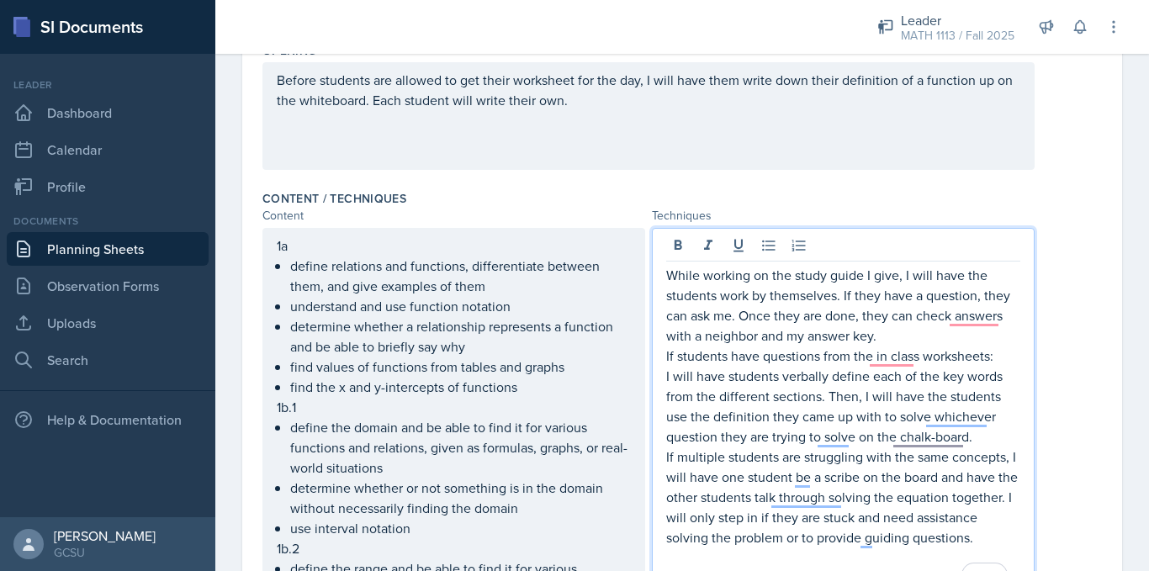
click at [657, 380] on div "While working on the study guide I give, I will have the students work by thems…" at bounding box center [843, 579] width 383 height 702
click at [666, 376] on p "I will have students verbally define each of the key words from the different s…" at bounding box center [843, 406] width 354 height 81
click at [766, 244] on icon at bounding box center [769, 245] width 17 height 17
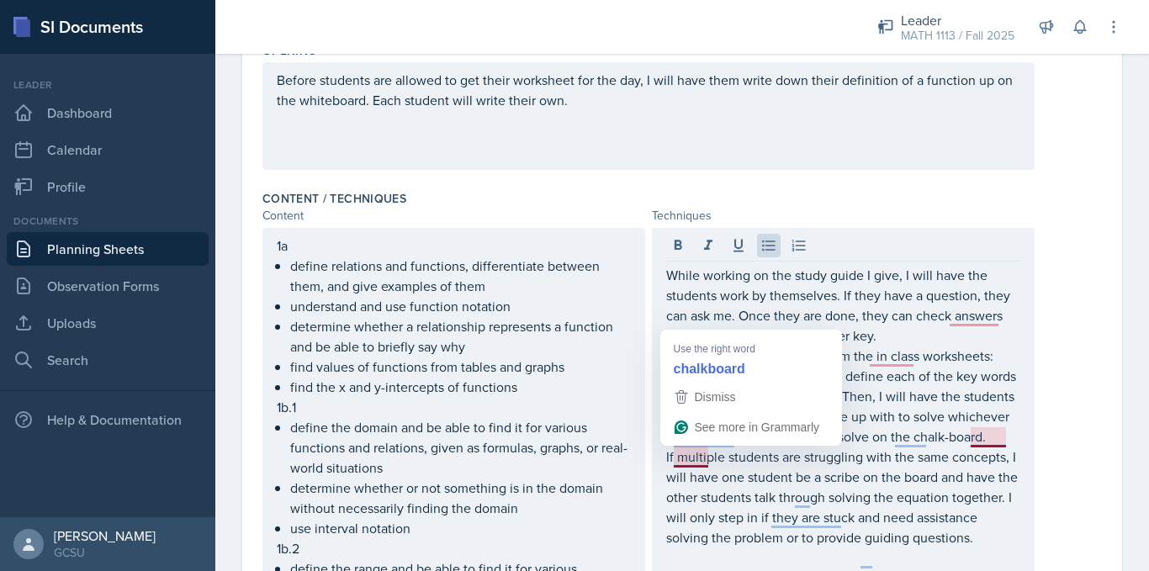
click at [659, 475] on div "While working on the study guide I give, I will have the students work by thems…" at bounding box center [843, 579] width 383 height 702
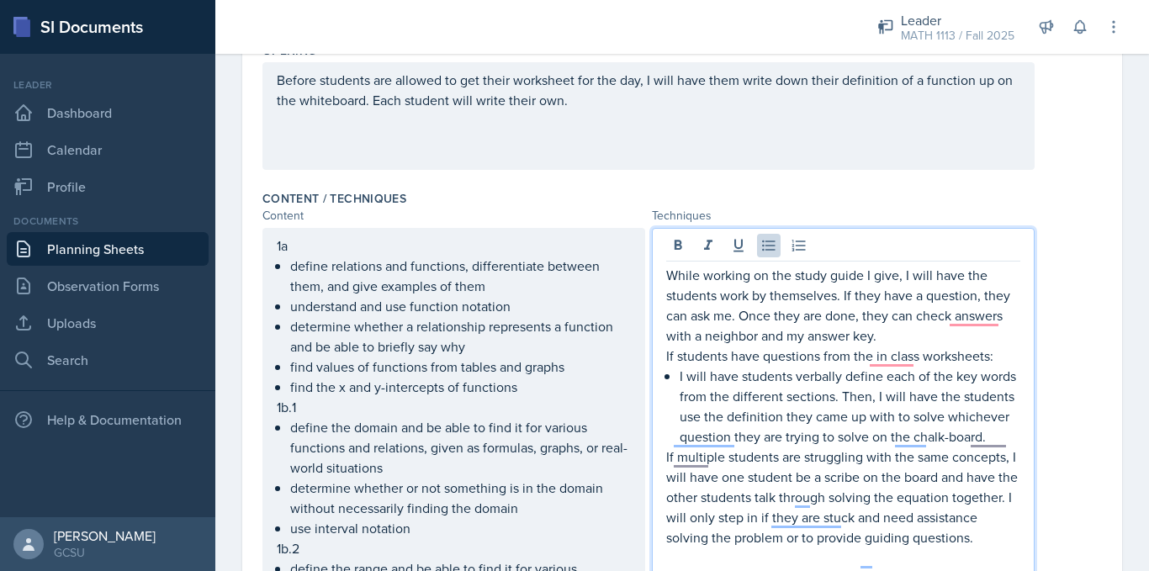
click at [658, 479] on div "While working on the study guide I give, I will have the students work by thems…" at bounding box center [843, 579] width 383 height 702
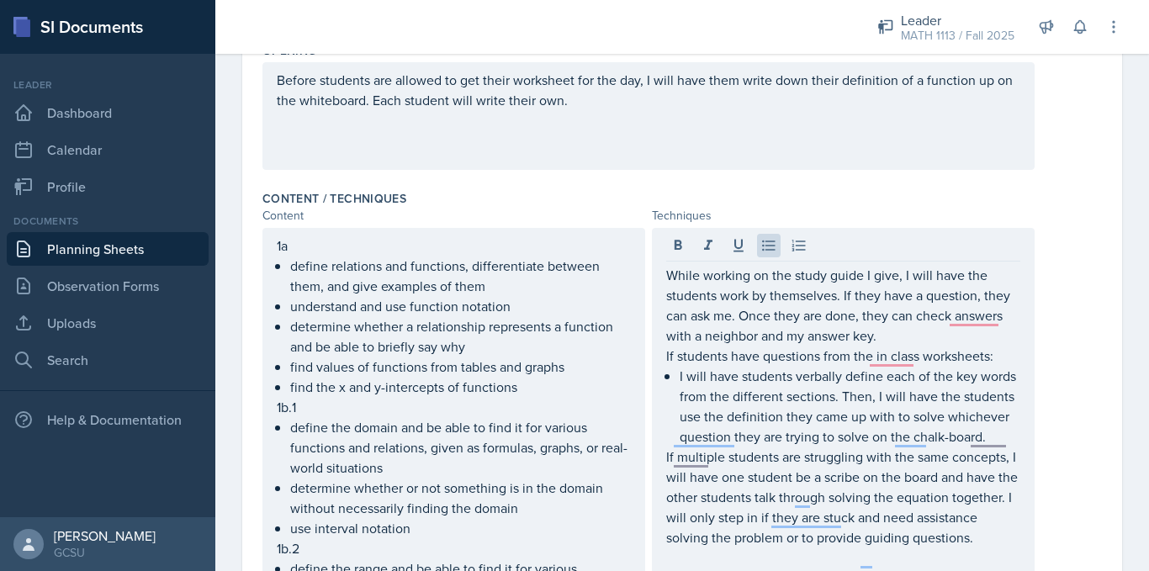
click at [658, 479] on div "While working on the study guide I give, I will have the students work by thems…" at bounding box center [843, 579] width 383 height 702
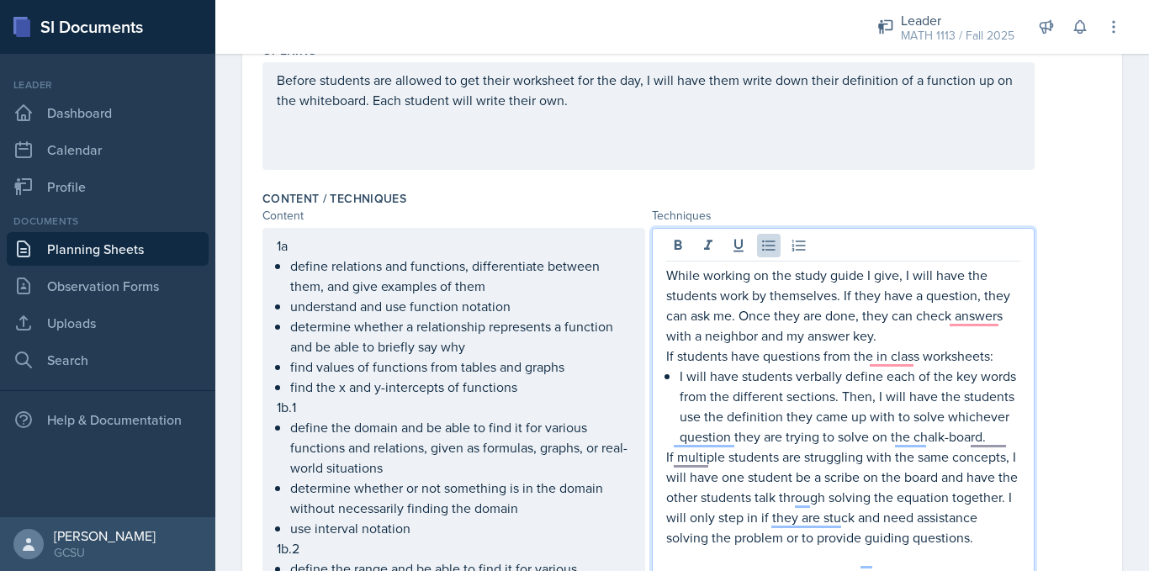
click at [666, 477] on p "If multiple students are struggling with the same concepts, I will have one stu…" at bounding box center [843, 497] width 354 height 101
click at [767, 243] on icon at bounding box center [769, 245] width 17 height 17
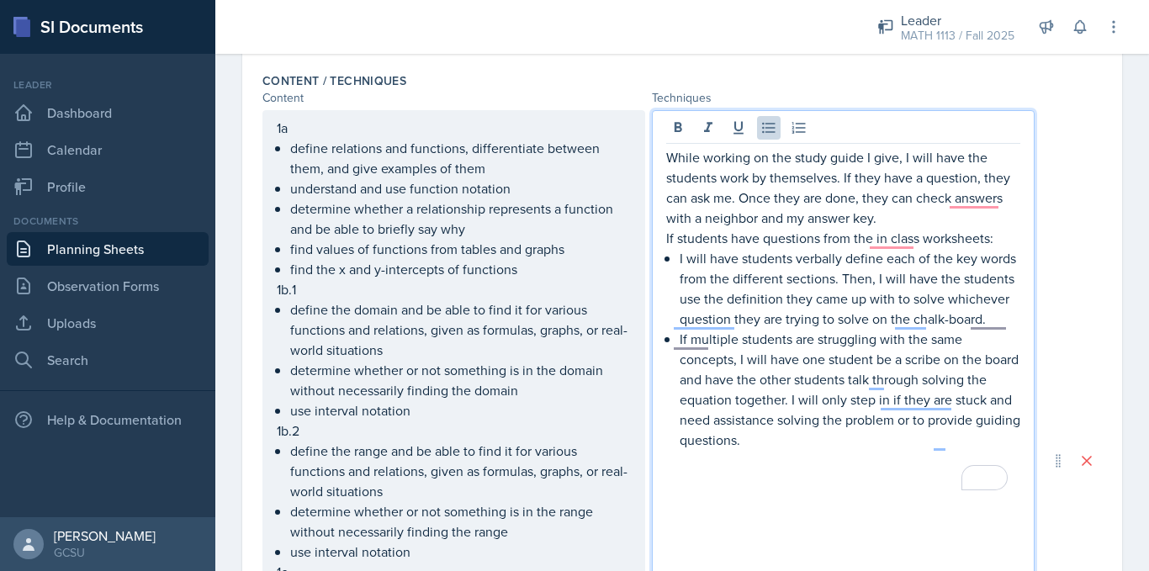
scroll to position [562, 0]
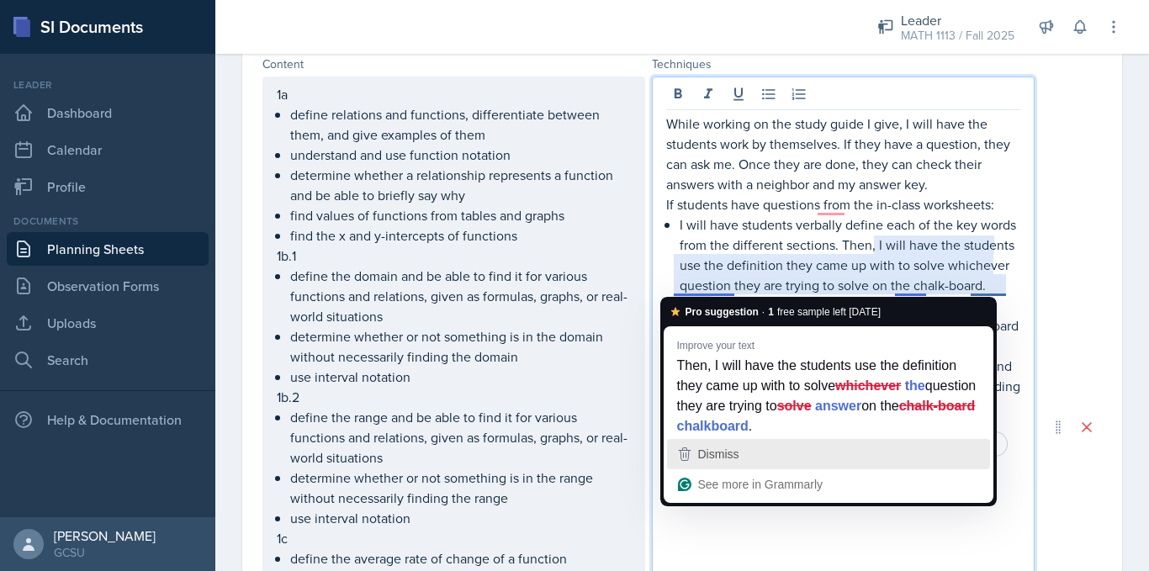
click at [698, 454] on span "Dismiss" at bounding box center [718, 454] width 41 height 13
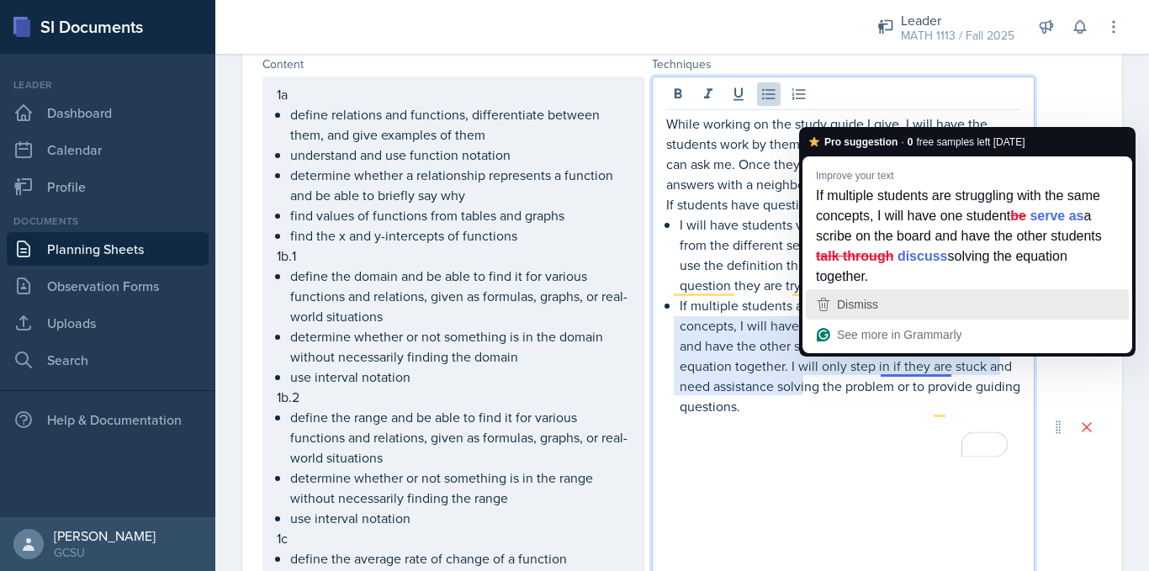
click at [860, 304] on span "Dismiss" at bounding box center [857, 304] width 41 height 13
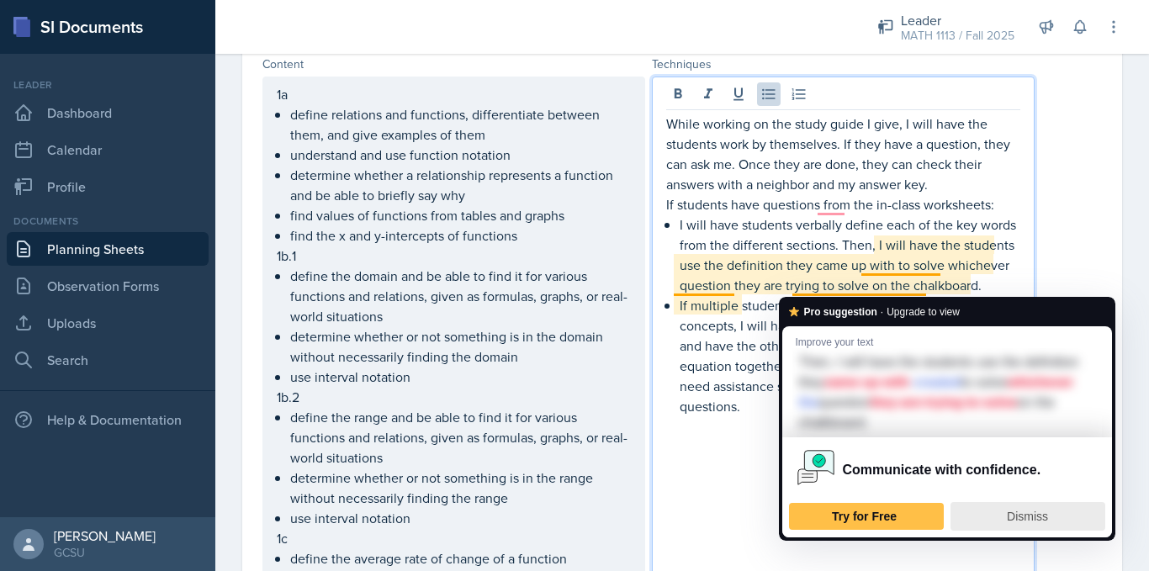
click at [1020, 518] on span "Dismiss" at bounding box center [1027, 516] width 41 height 13
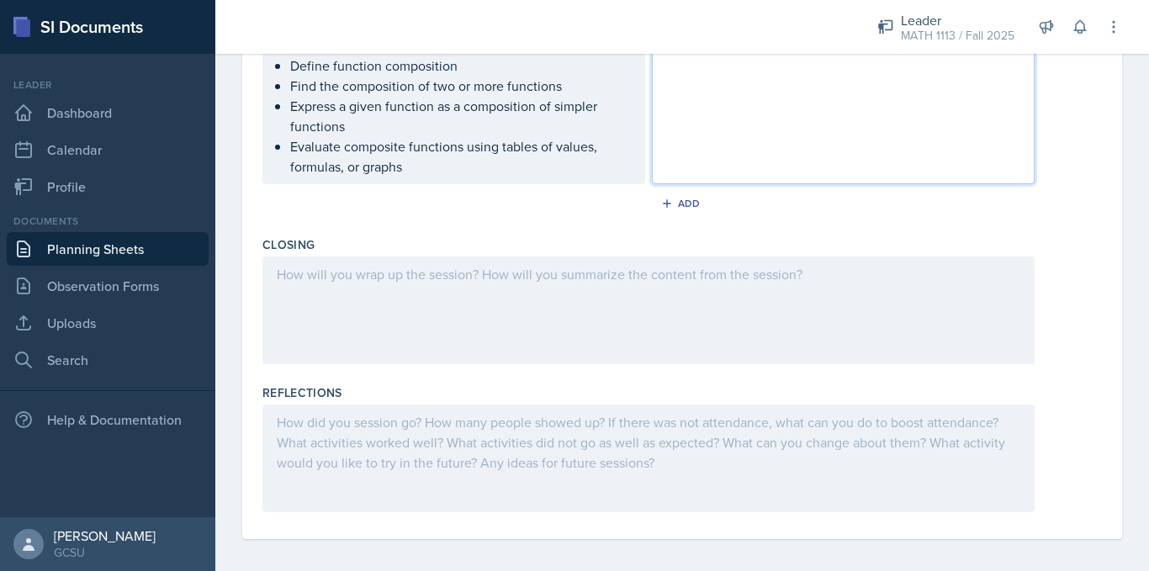
scroll to position [1165, 0]
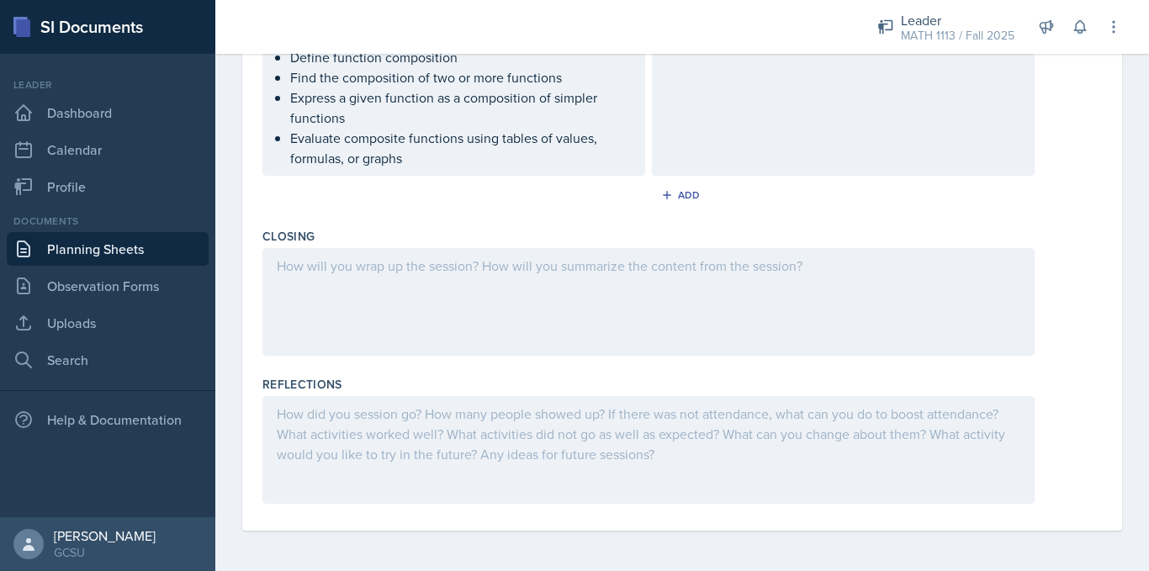
click at [777, 284] on div at bounding box center [649, 302] width 772 height 108
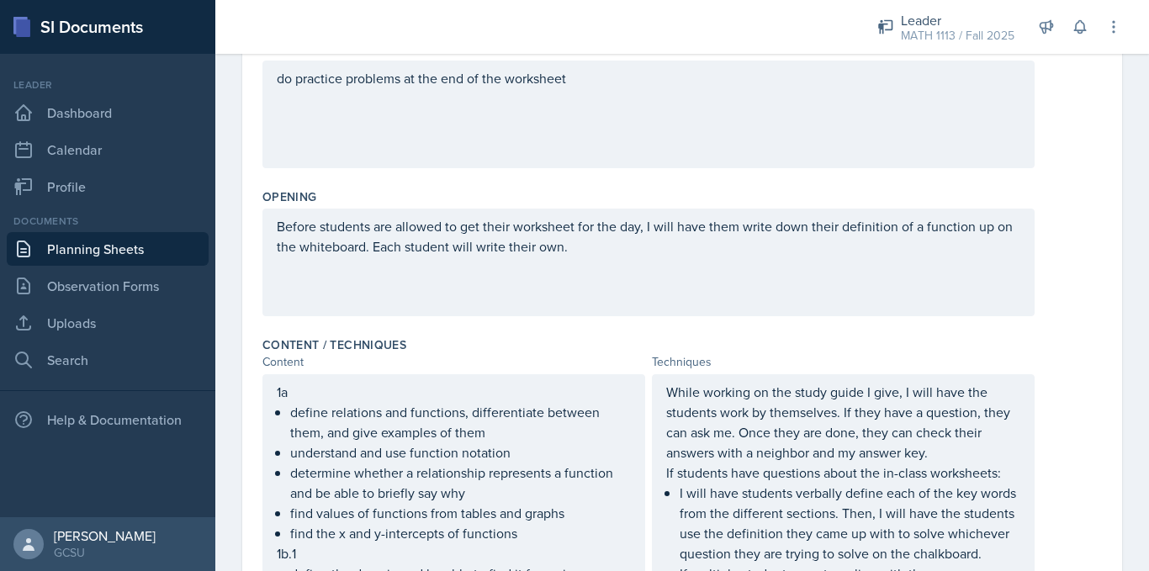
scroll to position [0, 0]
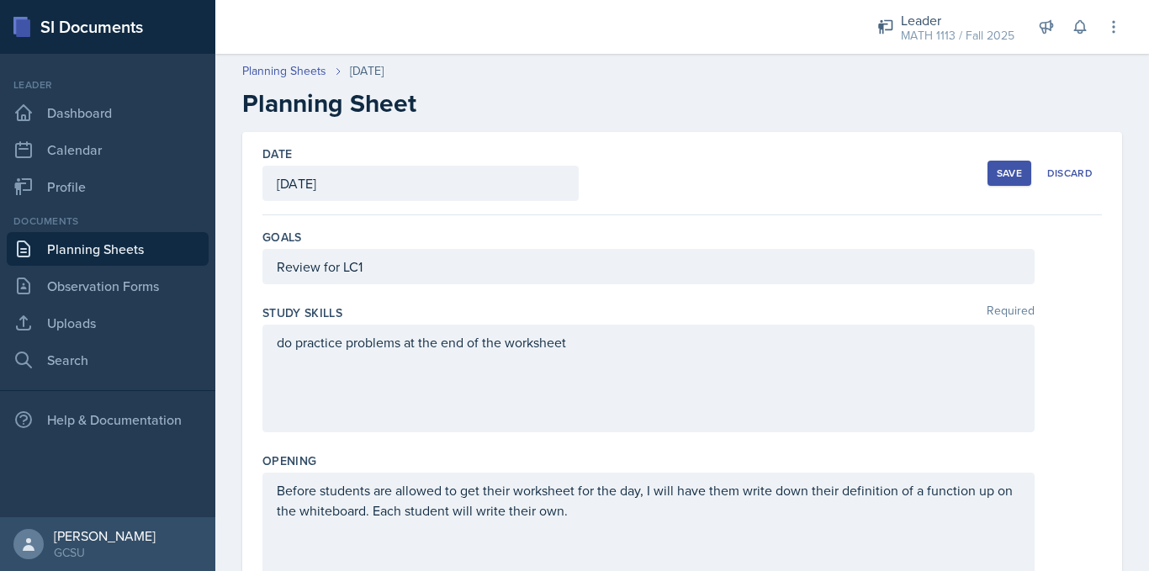
click at [991, 165] on button "Save" at bounding box center [1010, 173] width 44 height 25
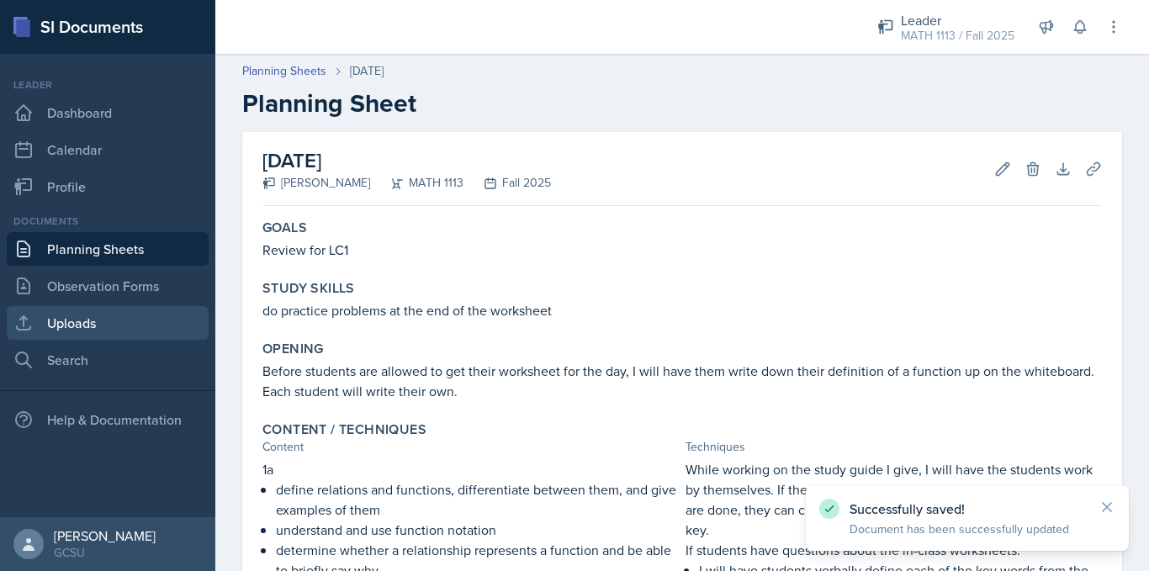
click at [71, 323] on link "Uploads" at bounding box center [108, 323] width 202 height 34
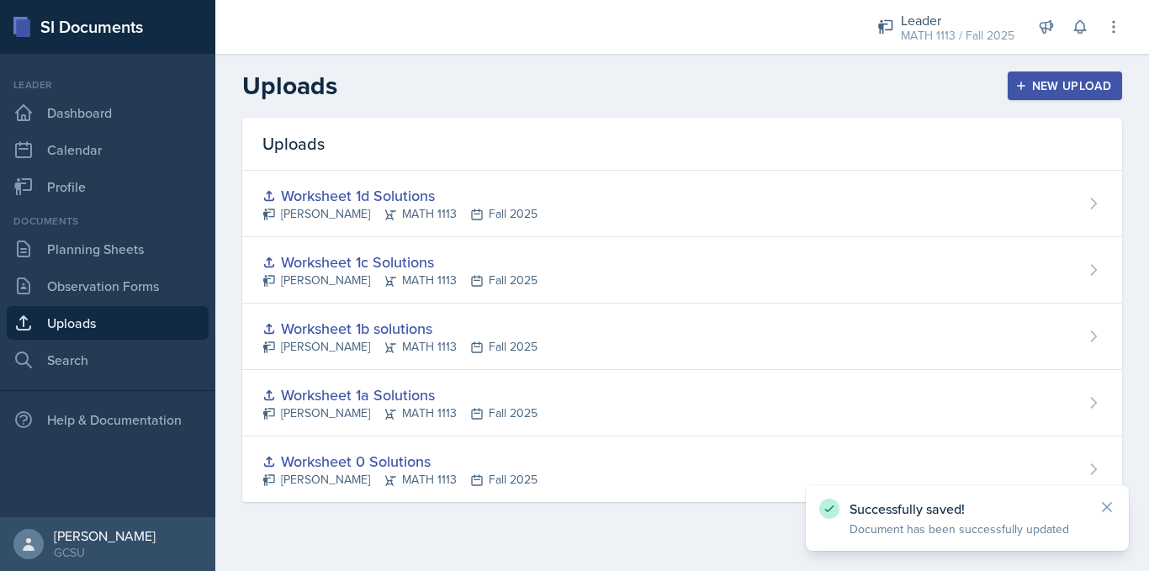
click at [1029, 88] on div "New Upload" at bounding box center [1065, 85] width 93 height 13
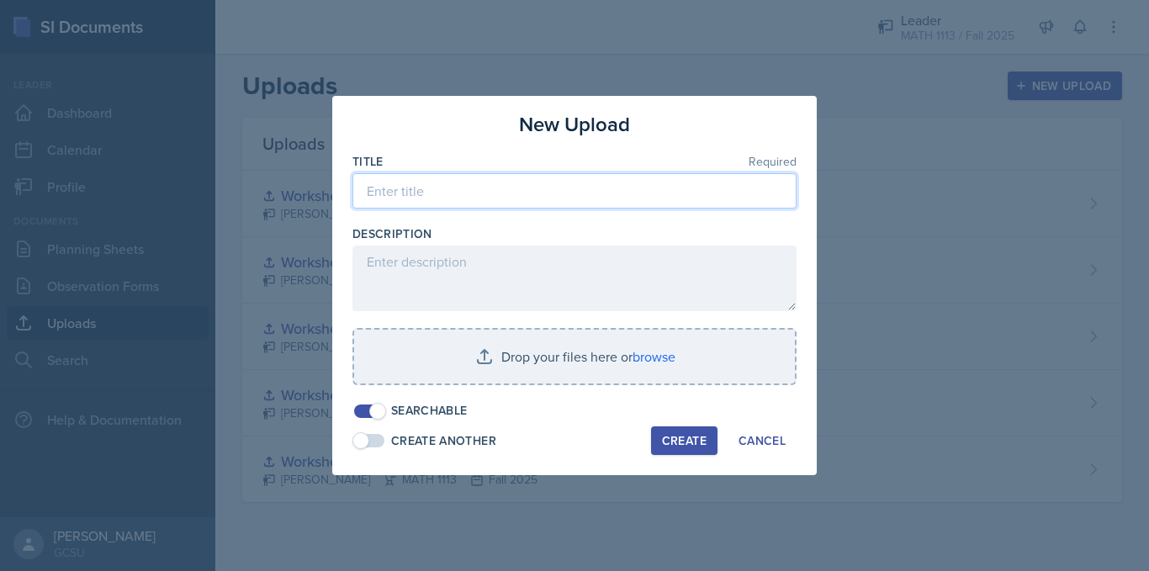
click at [539, 202] on input at bounding box center [575, 190] width 444 height 35
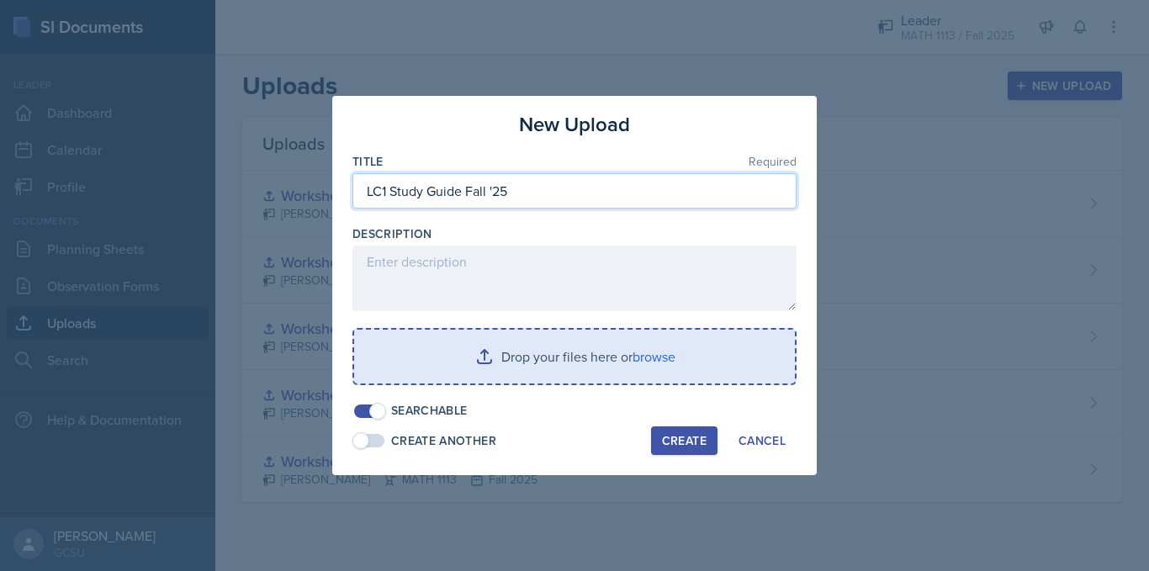
type input "LC1 Study Guide Fall '25"
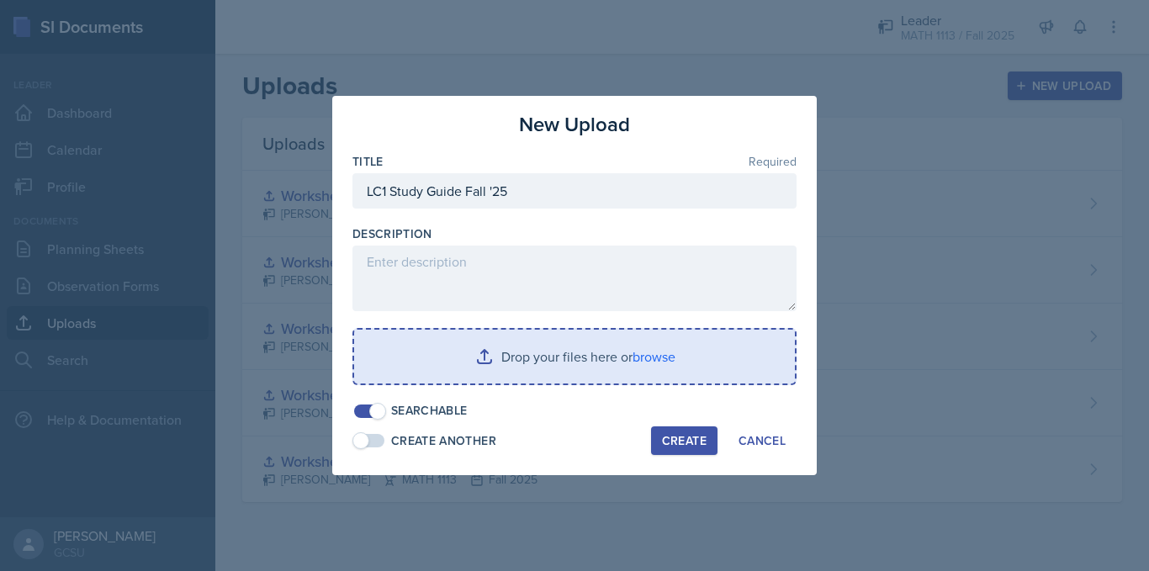
click at [648, 366] on input "file" at bounding box center [574, 357] width 441 height 54
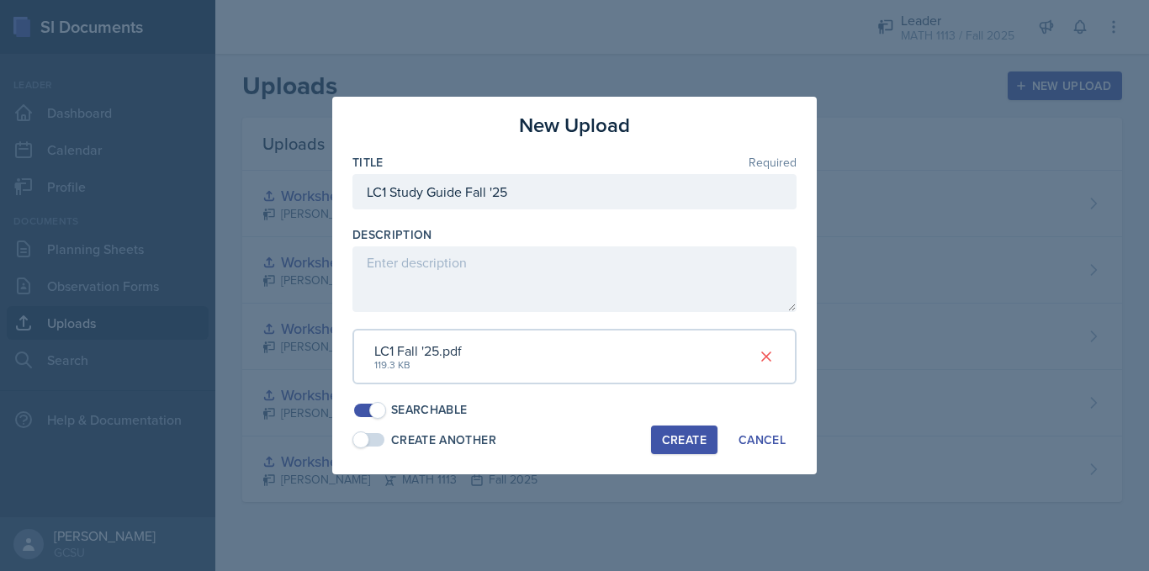
click at [682, 443] on div "Create" at bounding box center [684, 439] width 45 height 13
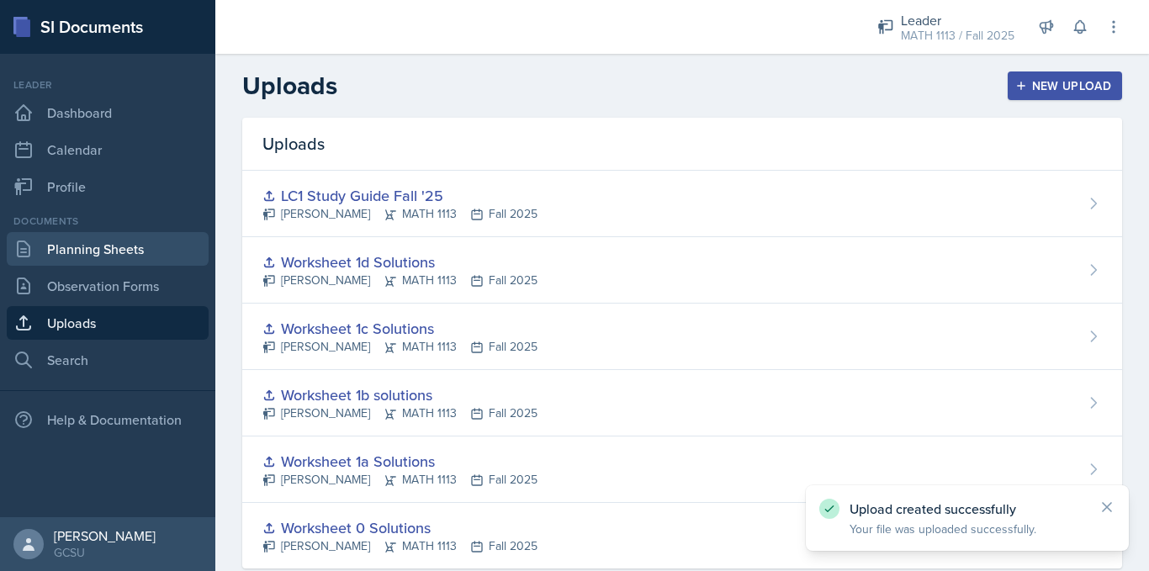
click at [112, 248] on link "Planning Sheets" at bounding box center [108, 249] width 202 height 34
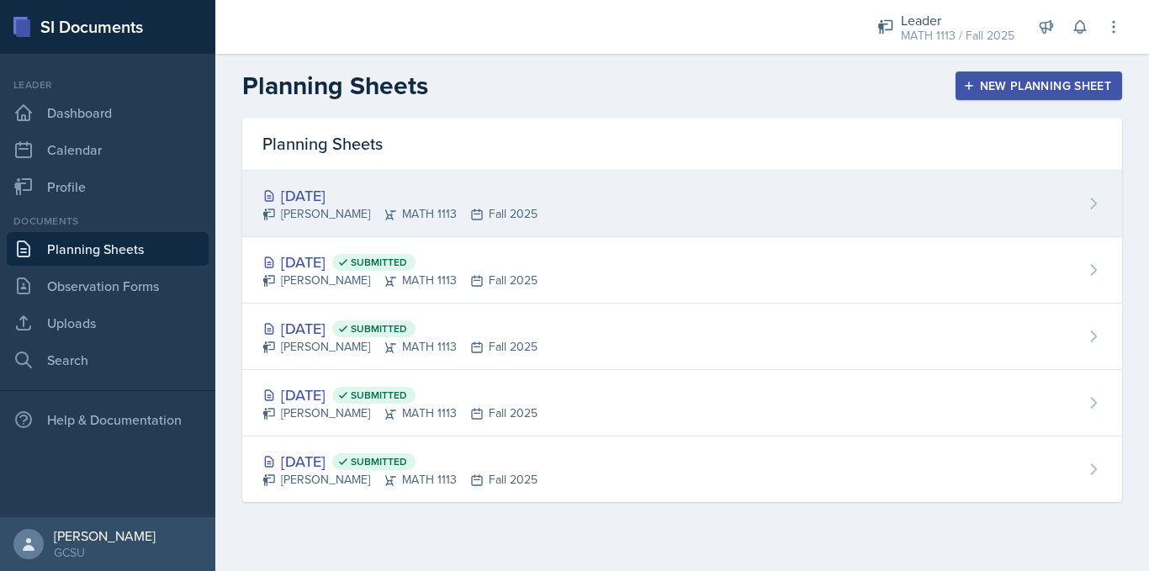
click at [337, 214] on div "[PERSON_NAME] MATH 1113 Fall 2025" at bounding box center [400, 214] width 275 height 18
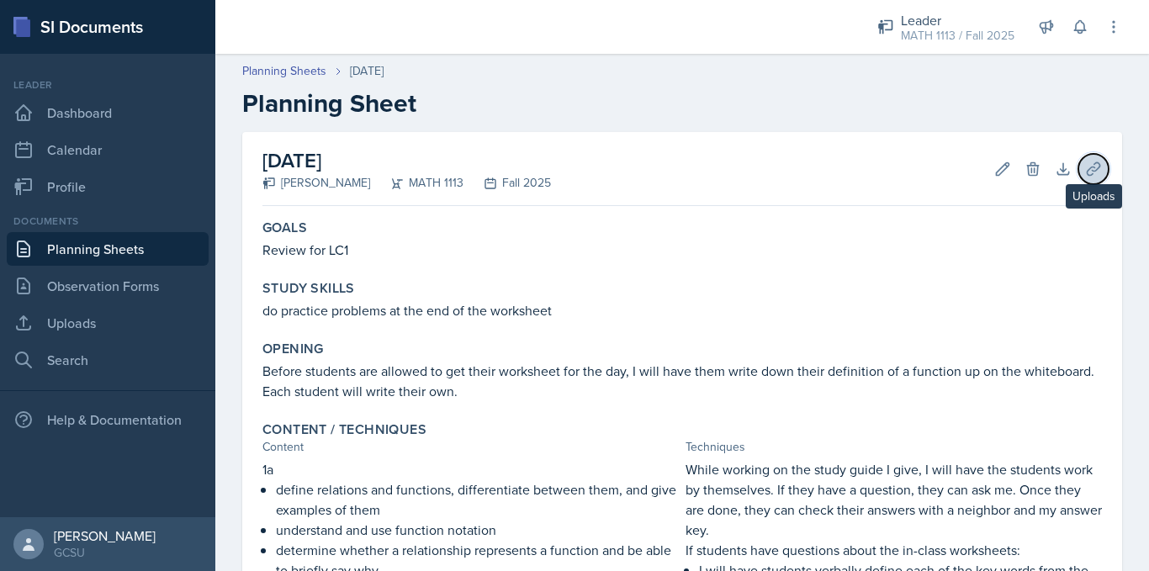
click at [1090, 167] on button "Uploads" at bounding box center [1094, 169] width 30 height 30
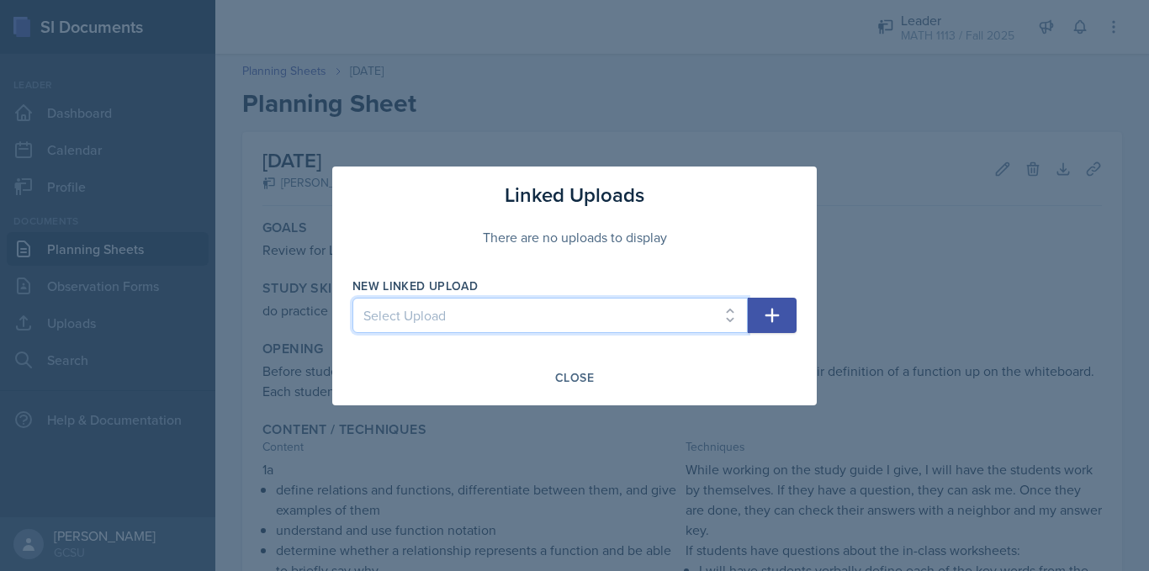
click at [634, 327] on select "Select Upload Worksheet 0 Solutions Worksheet 1a Solutions Worksheet 1b solutio…" at bounding box center [550, 315] width 395 height 35
select select "9fb09183-dcf9-433a-a25c-f933b1e24f76"
click at [353, 298] on select "Select Upload Worksheet 0 Solutions Worksheet 1a Solutions Worksheet 1b solutio…" at bounding box center [550, 315] width 395 height 35
click at [770, 306] on icon "button" at bounding box center [772, 315] width 20 height 20
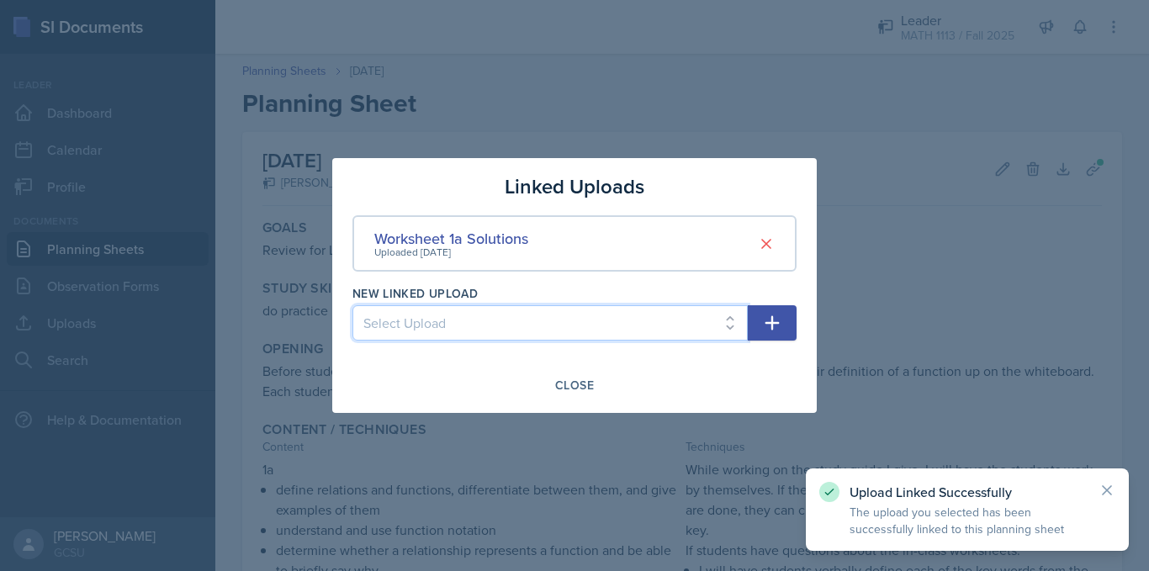
click at [725, 317] on select "Select Upload Worksheet 0 Solutions Worksheet 1b solutions Worksheet 1c Solutio…" at bounding box center [550, 322] width 395 height 35
select select "6336f29e-1e60-4d7b-bb01-870fd4018f25"
click at [353, 305] on select "Select Upload Worksheet 0 Solutions Worksheet 1b solutions Worksheet 1c Solutio…" at bounding box center [550, 322] width 395 height 35
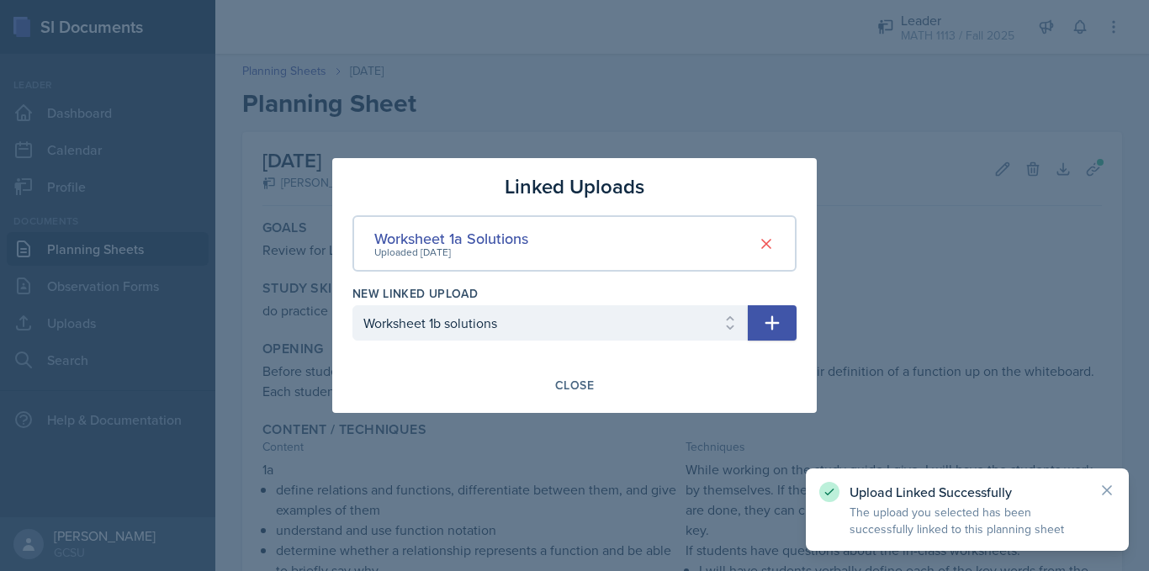
click at [767, 317] on icon "button" at bounding box center [772, 323] width 20 height 20
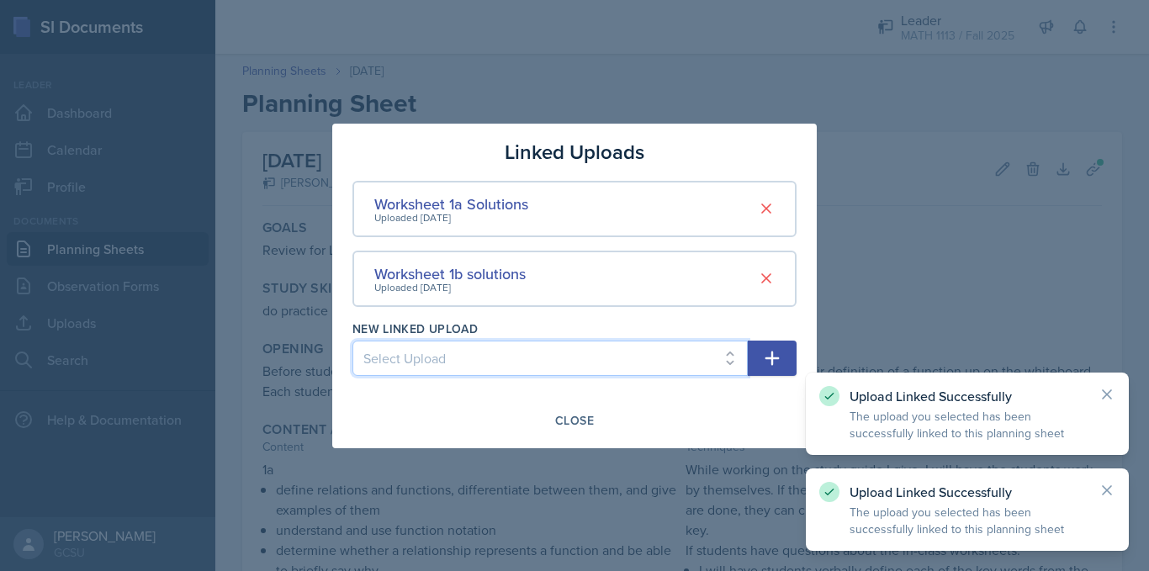
click at [709, 350] on select "Select Upload Worksheet 0 Solutions Worksheet 1c Solutions Worksheet 1d Solutio…" at bounding box center [550, 358] width 395 height 35
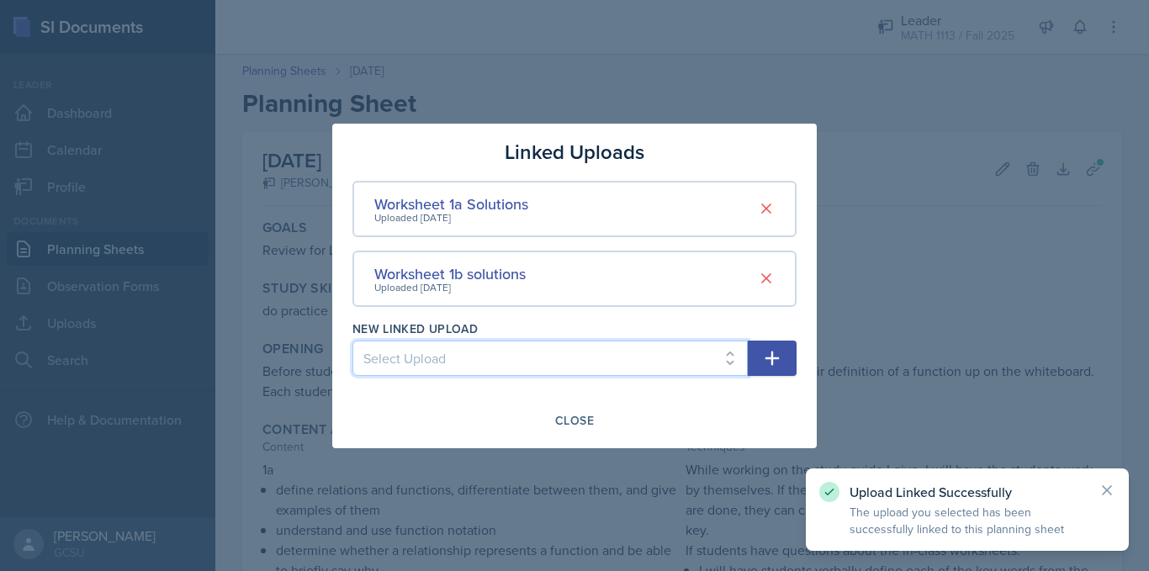
select select "d9744d76-8238-4c06-bfc3-c70099e95b8b"
click at [353, 341] on select "Select Upload Worksheet 0 Solutions Worksheet 1c Solutions Worksheet 1d Solutio…" at bounding box center [550, 358] width 395 height 35
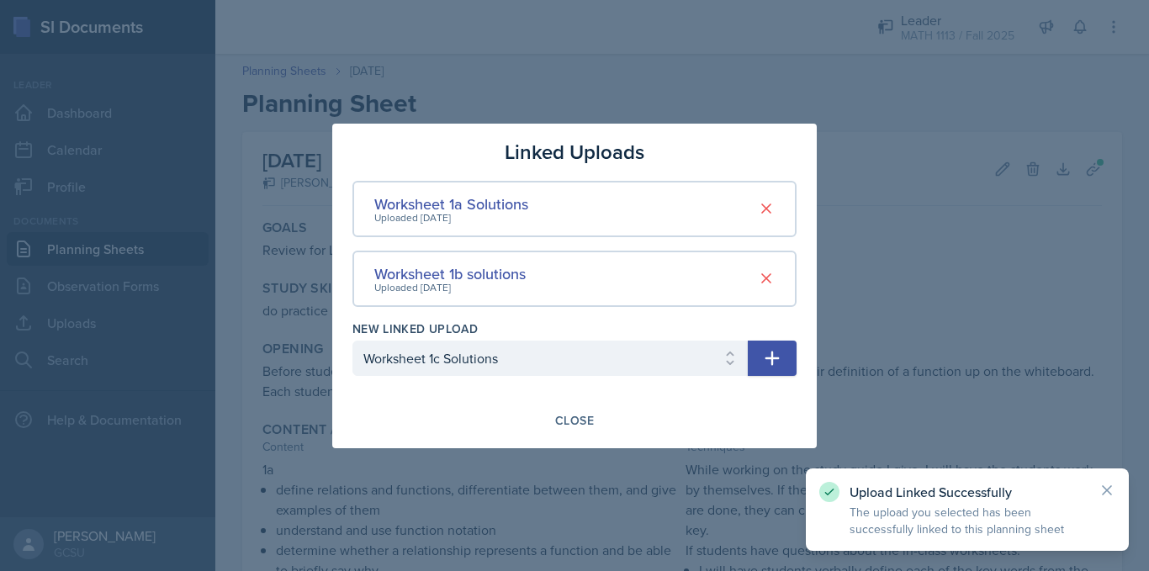
click at [762, 353] on icon "button" at bounding box center [772, 358] width 20 height 20
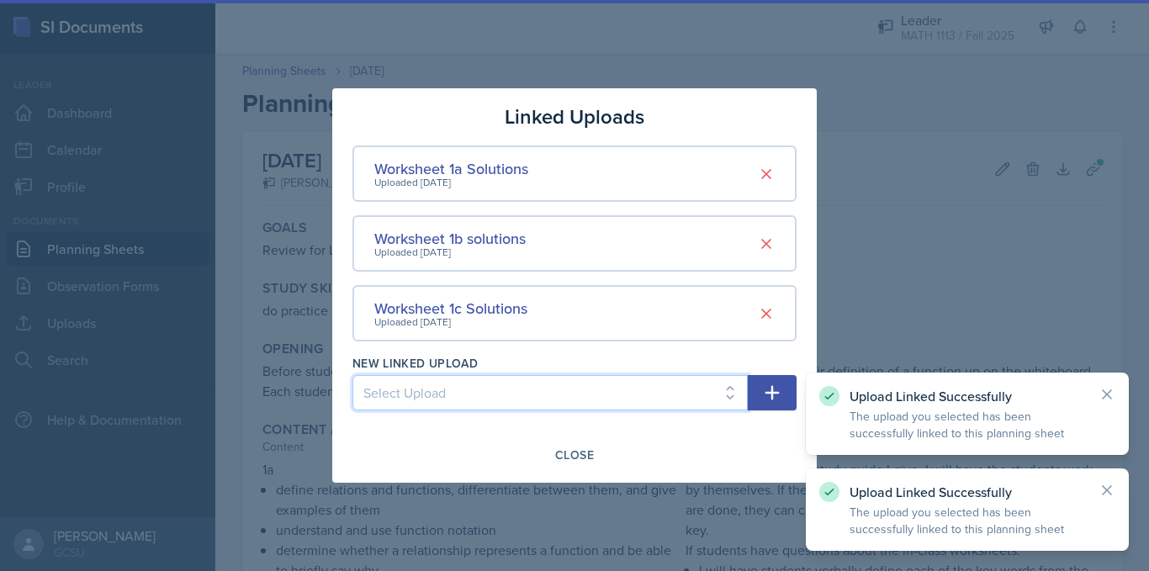
click at [692, 385] on select "Select Upload Worksheet 0 Solutions Worksheet 1d Solutions LC1 Study Guide Fall…" at bounding box center [550, 392] width 395 height 35
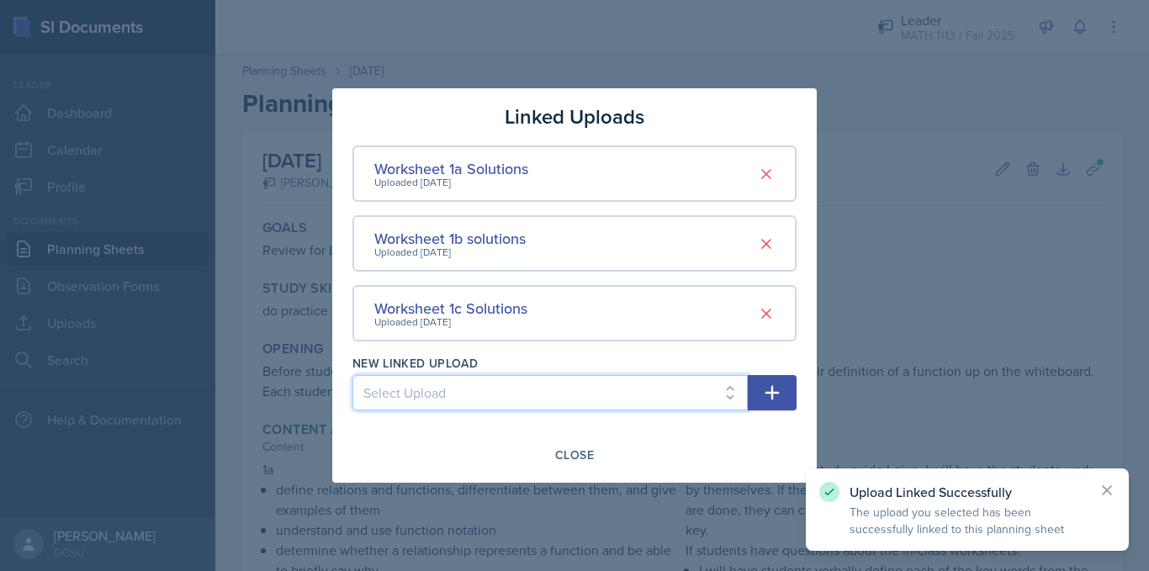
select select "32a81f6f-d4f5-4c18-a78a-2d64a90ccb49"
click at [353, 375] on select "Select Upload Worksheet 0 Solutions Worksheet 1d Solutions LC1 Study Guide Fall…" at bounding box center [550, 392] width 395 height 35
click at [755, 392] on button "button" at bounding box center [772, 392] width 49 height 35
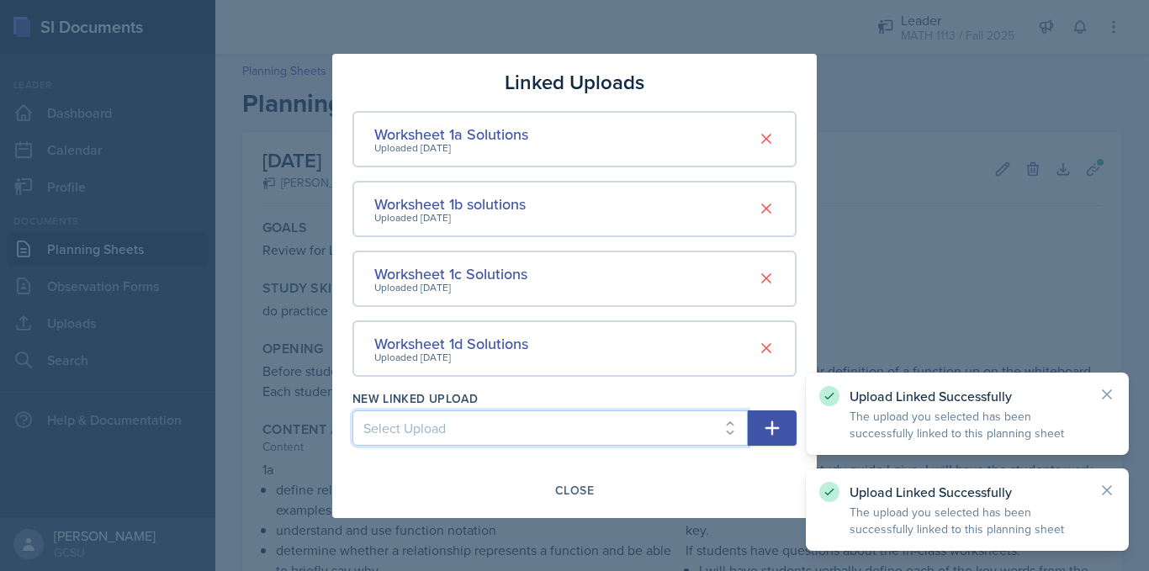
click at [676, 427] on select "Select Upload Worksheet 0 Solutions LC1 Study Guide Fall '25" at bounding box center [550, 428] width 395 height 35
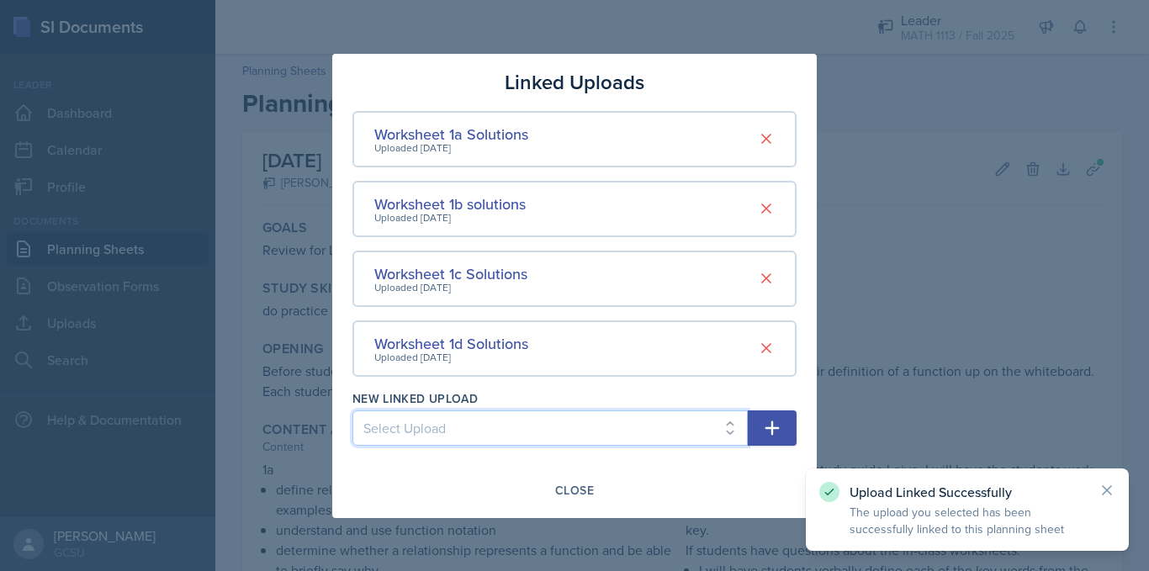
select select "e2dabc79-5c5a-4027-bf21-7d515ba68e5a"
click at [353, 411] on select "Select Upload Worksheet 0 Solutions LC1 Study Guide Fall '25" at bounding box center [550, 428] width 395 height 35
click at [771, 424] on icon "button" at bounding box center [772, 428] width 20 height 20
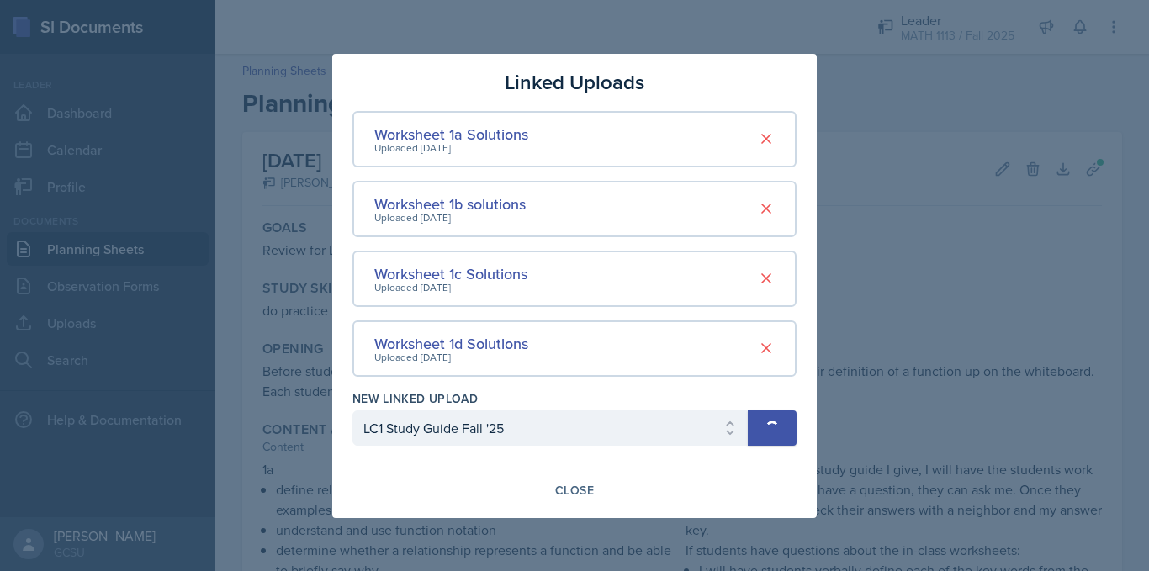
select select
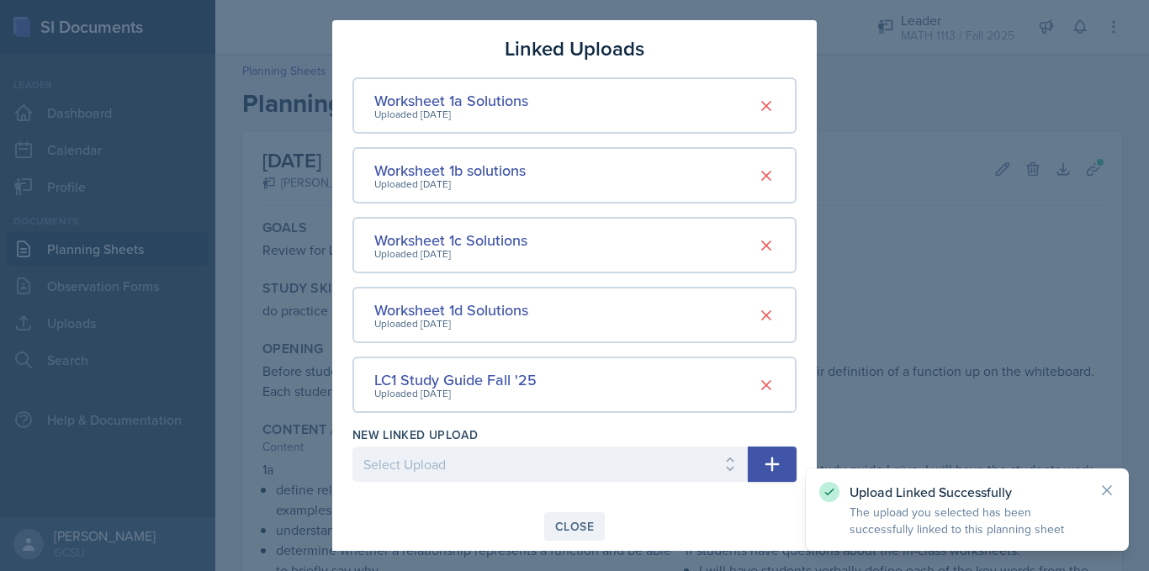
click at [574, 523] on div "Close" at bounding box center [574, 526] width 39 height 13
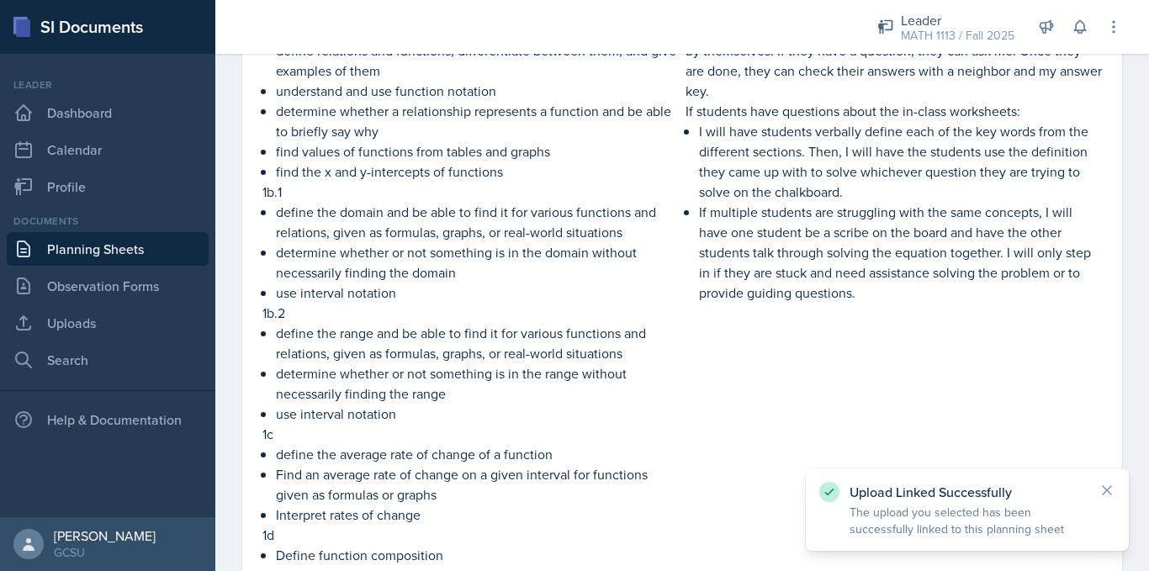
scroll to position [795, 0]
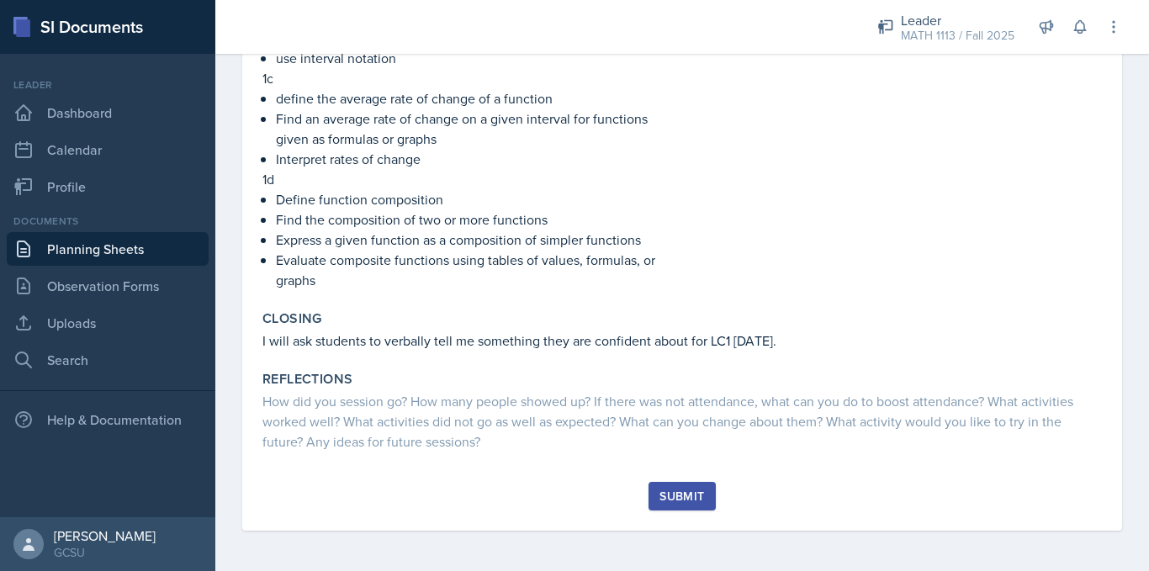
click at [683, 485] on button "Submit" at bounding box center [682, 496] width 66 height 29
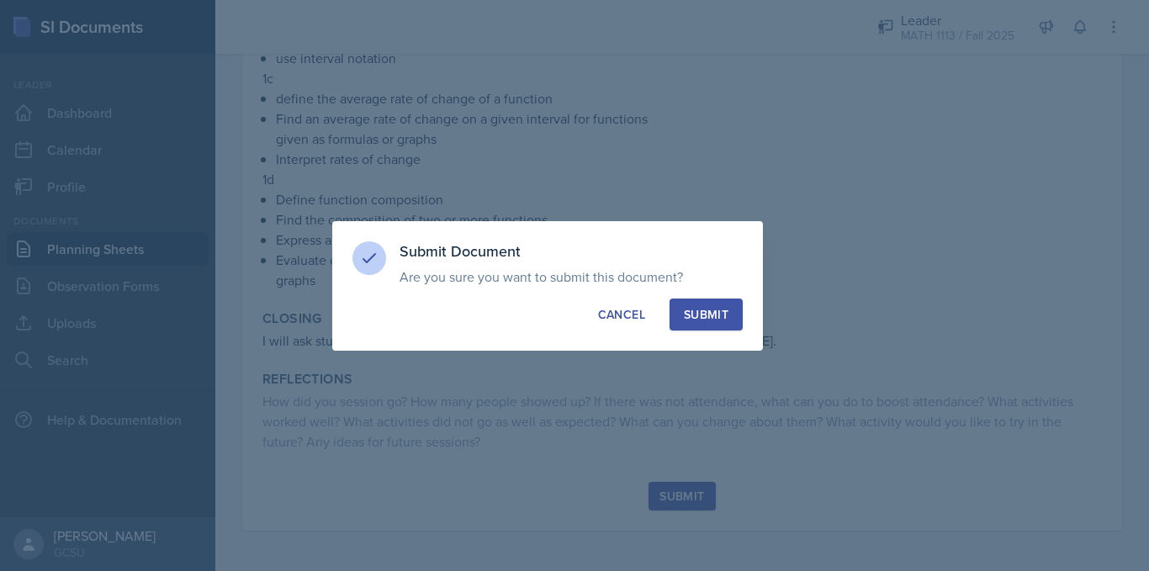
click at [708, 321] on div "Submit" at bounding box center [706, 314] width 45 height 17
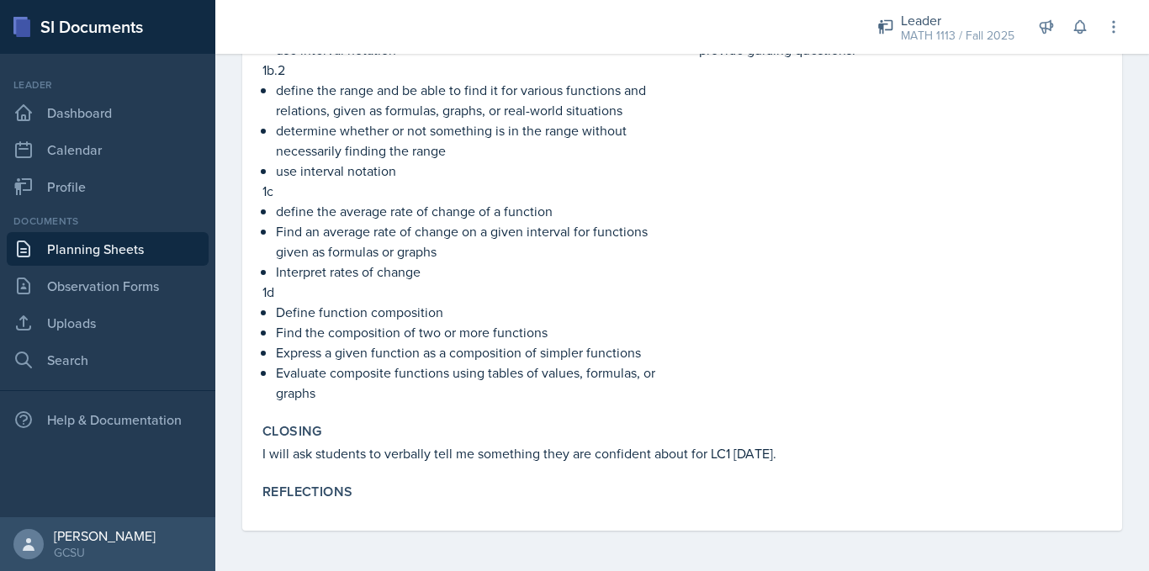
scroll to position [0, 0]
